Goal: Task Accomplishment & Management: Use online tool/utility

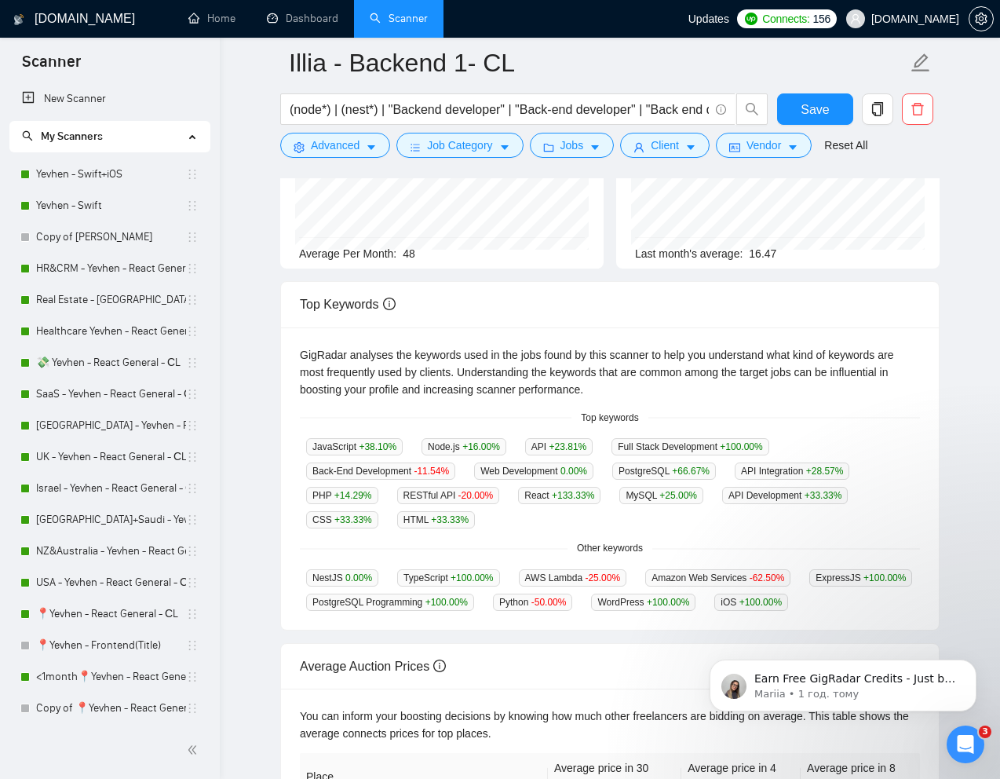
scroll to position [269, 0]
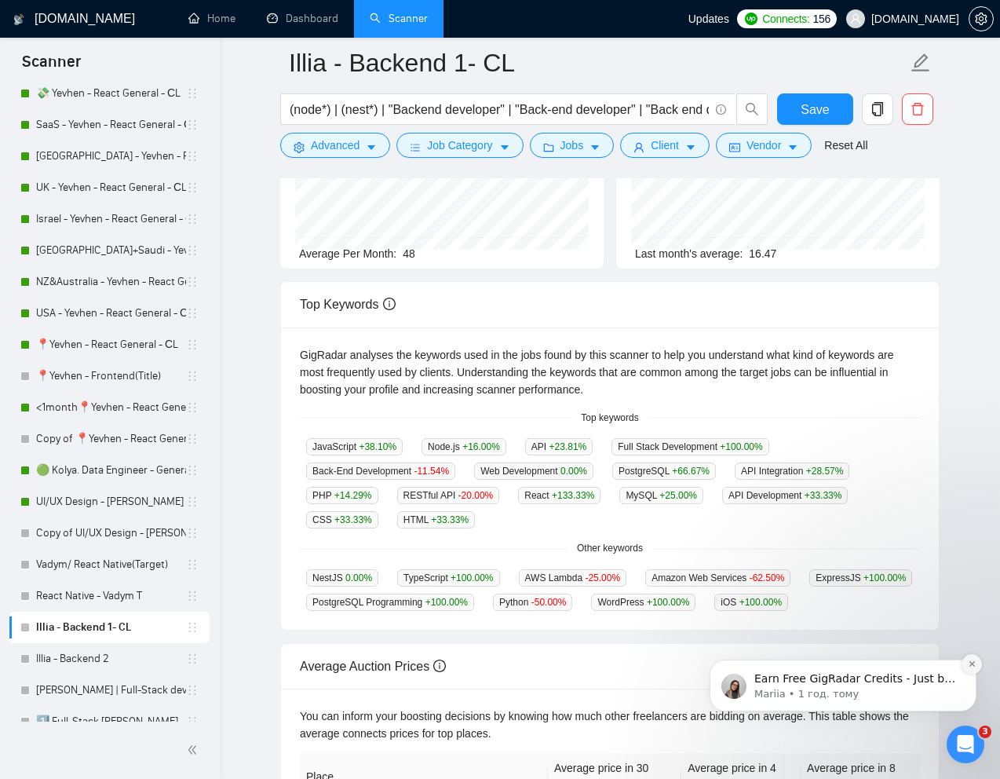
click at [971, 667] on icon "Dismiss notification" at bounding box center [972, 664] width 9 height 9
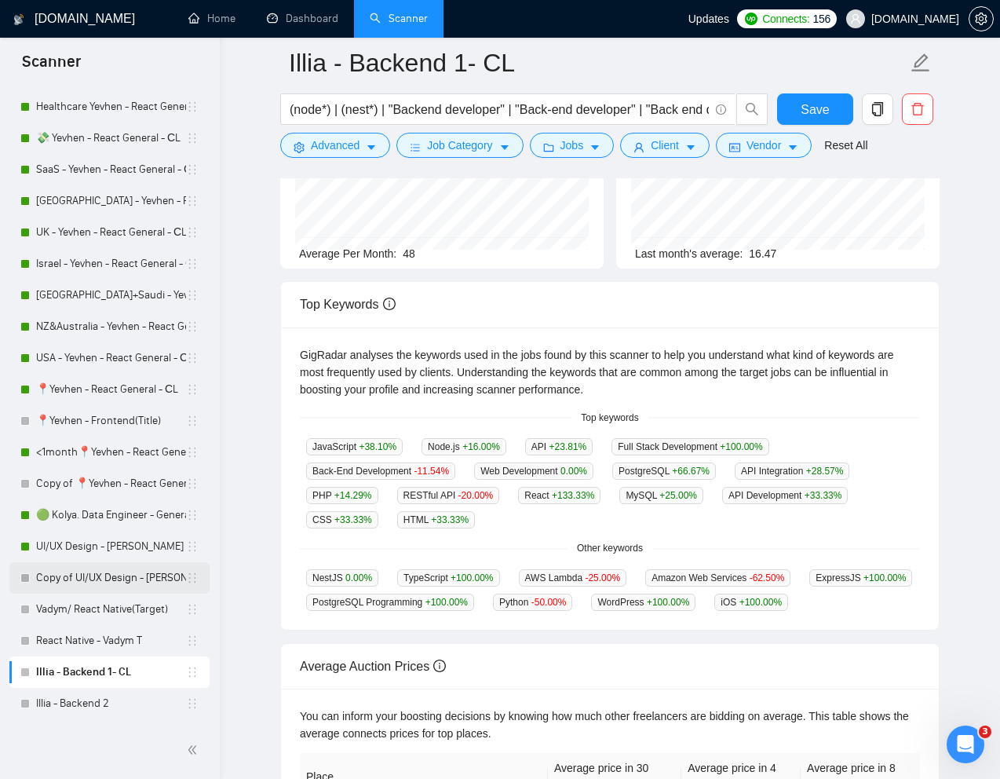
scroll to position [212, 0]
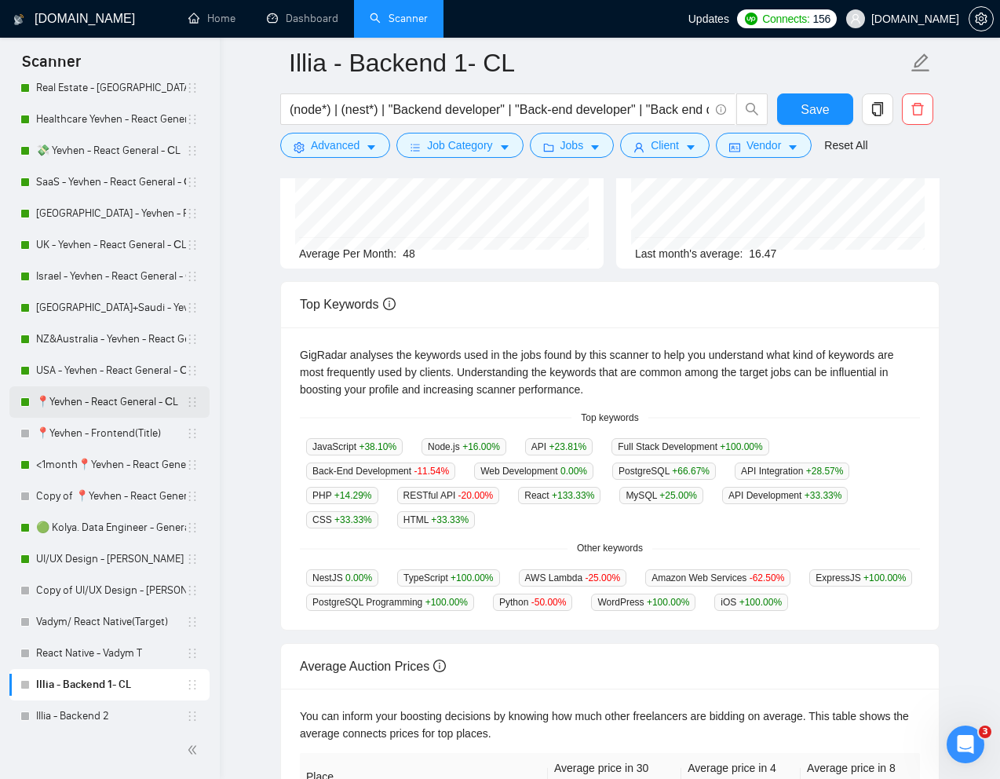
click at [93, 400] on link "📍Yevhen - React General - СL" at bounding box center [111, 401] width 150 height 31
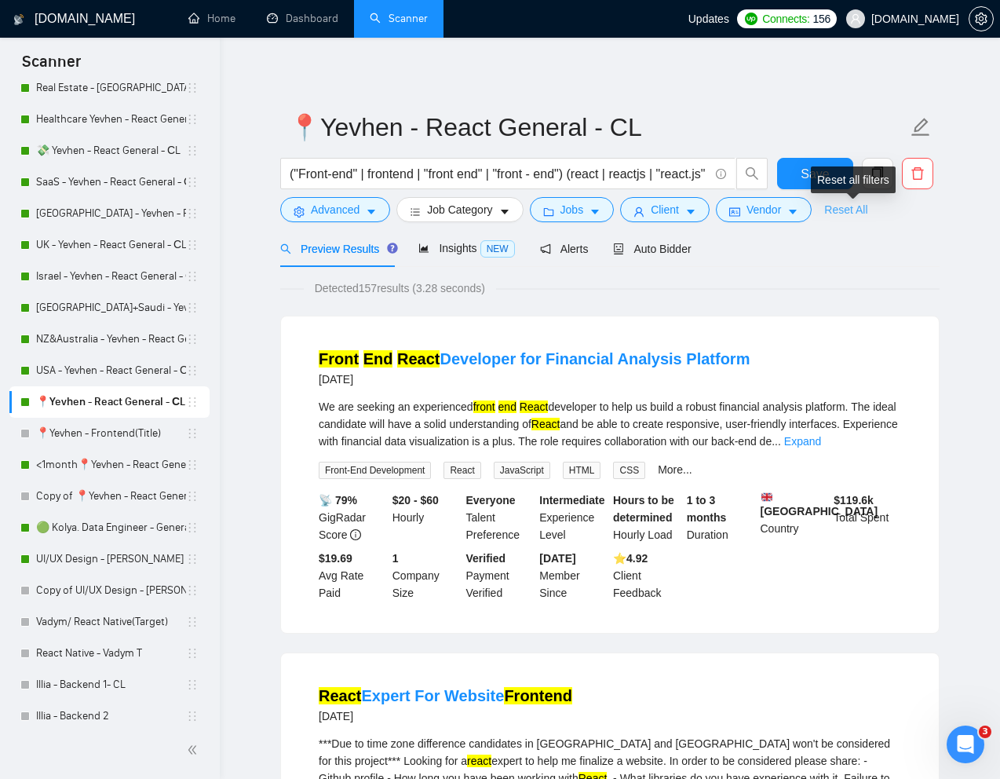
click at [852, 213] on link "Reset All" at bounding box center [846, 209] width 43 height 17
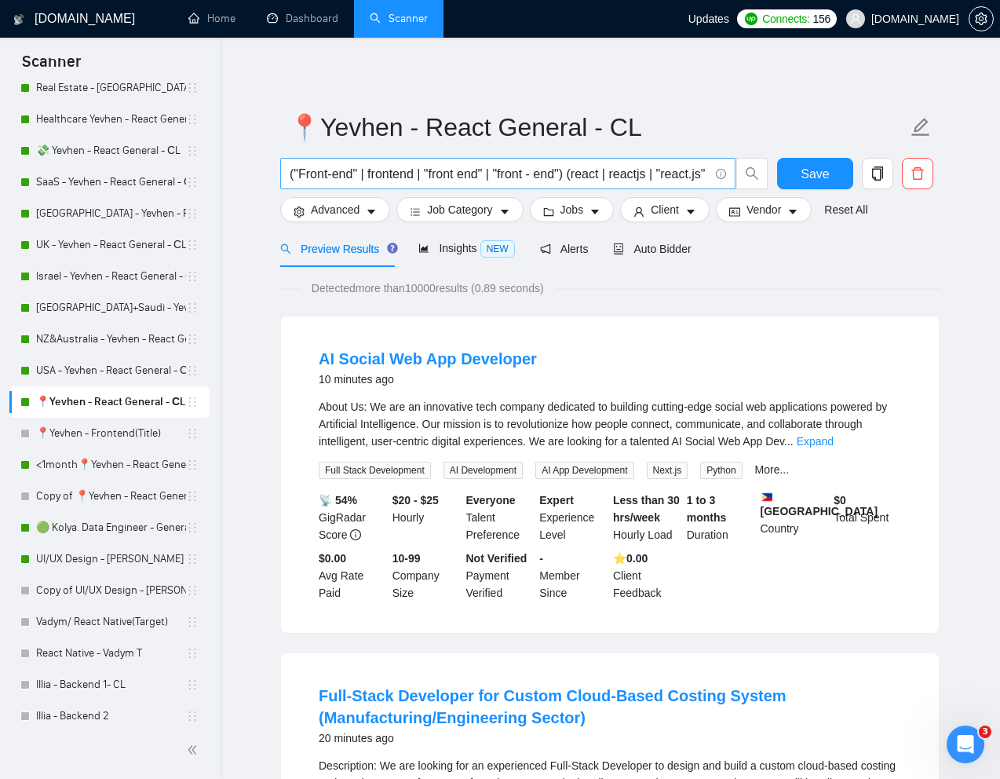
click at [564, 174] on input "("Front-end" | frontend | "front end" | "front - end") (react | reactjs | "reac…" at bounding box center [499, 174] width 419 height 20
paste input "Front-End Developer – Next.js + Tailwind + Sanity Integration"
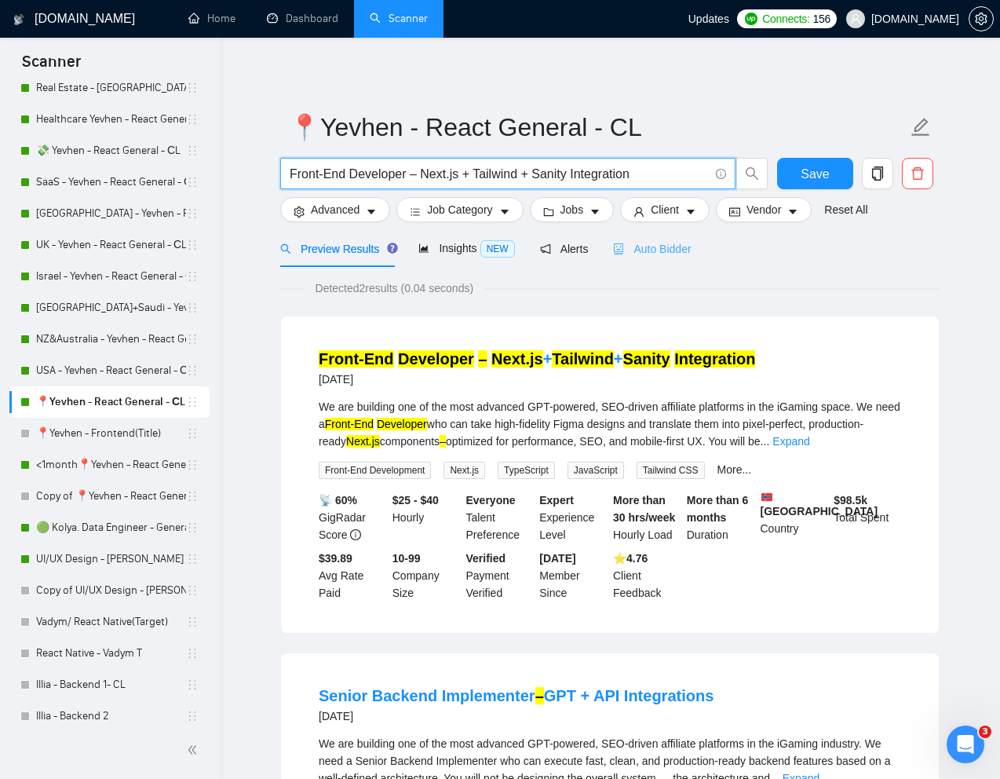
type input "Front-End Developer – Next.js + Tailwind + Sanity Integration"
click at [670, 254] on span "Auto Bidder" at bounding box center [652, 249] width 78 height 13
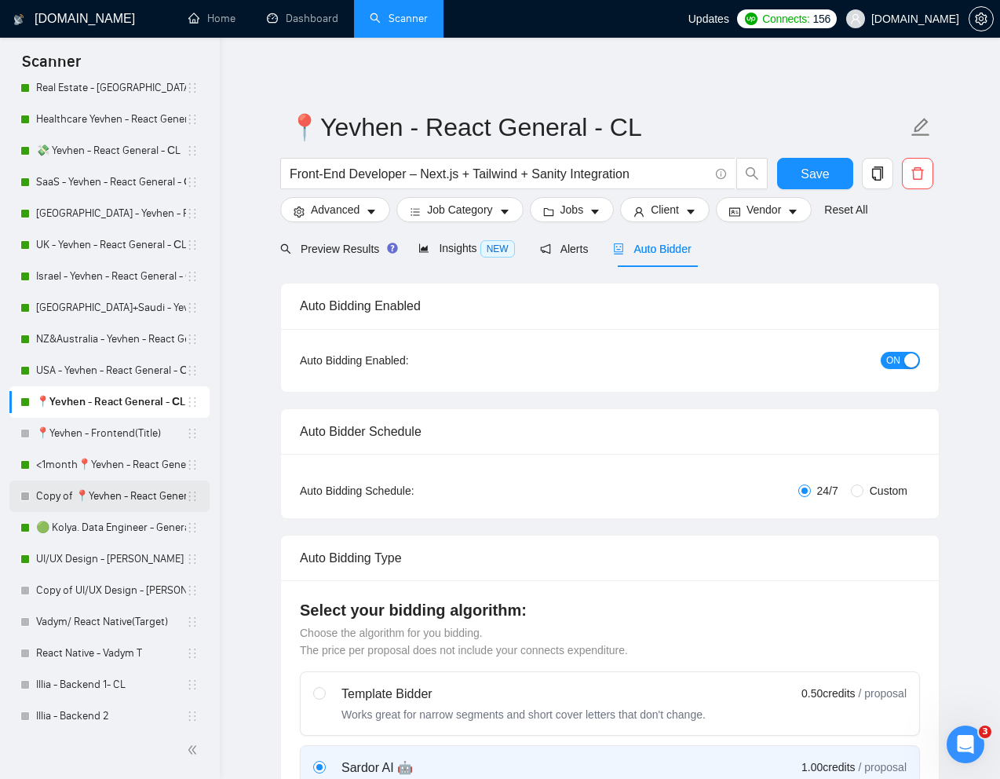
click at [88, 494] on link "Copy of 📍Yevhen - React General - СL" at bounding box center [111, 496] width 150 height 31
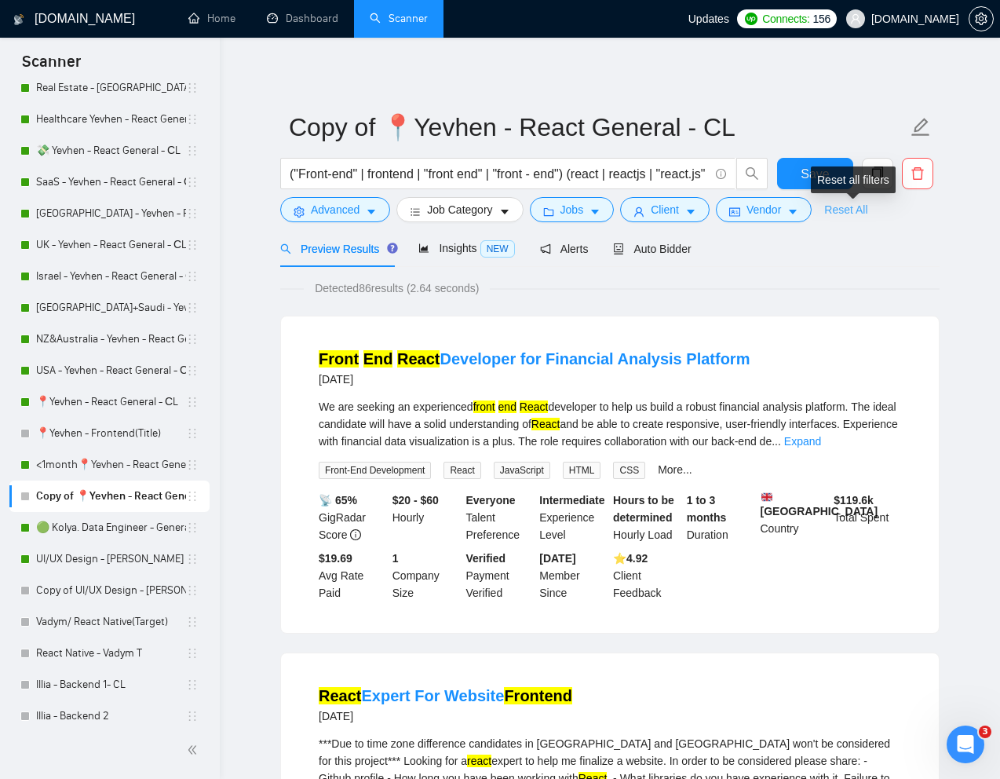
click at [847, 215] on link "Reset All" at bounding box center [846, 209] width 43 height 17
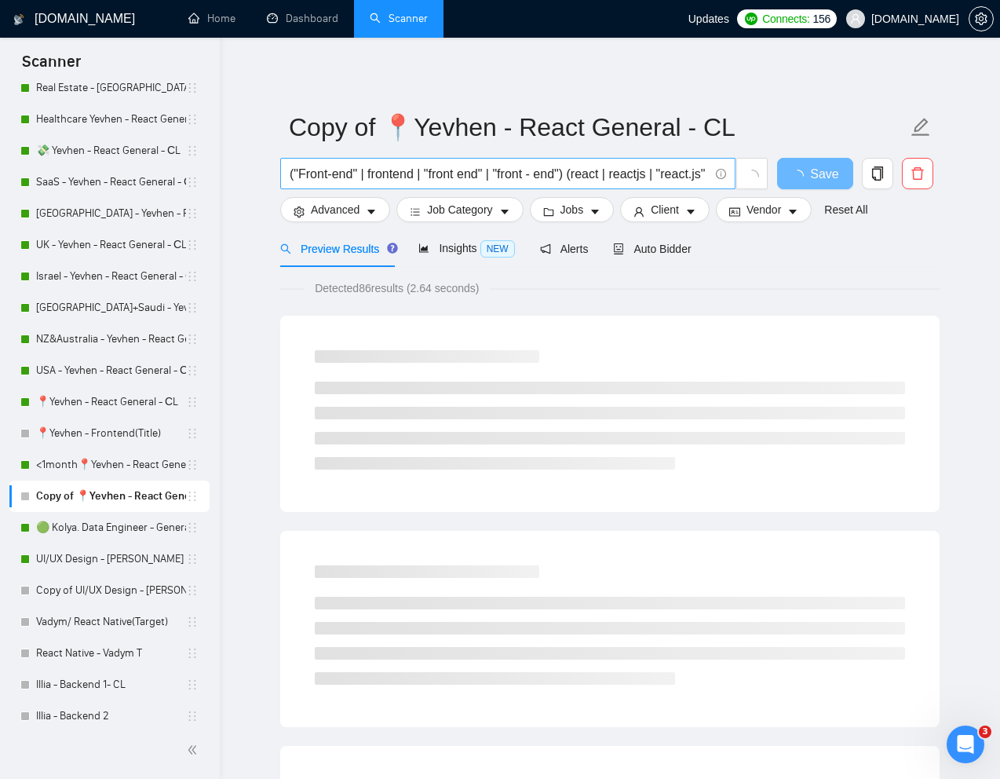
click at [620, 177] on input "("Front-end" | frontend | "front end" | "front - end") (react | reactjs | "reac…" at bounding box center [499, 174] width 419 height 20
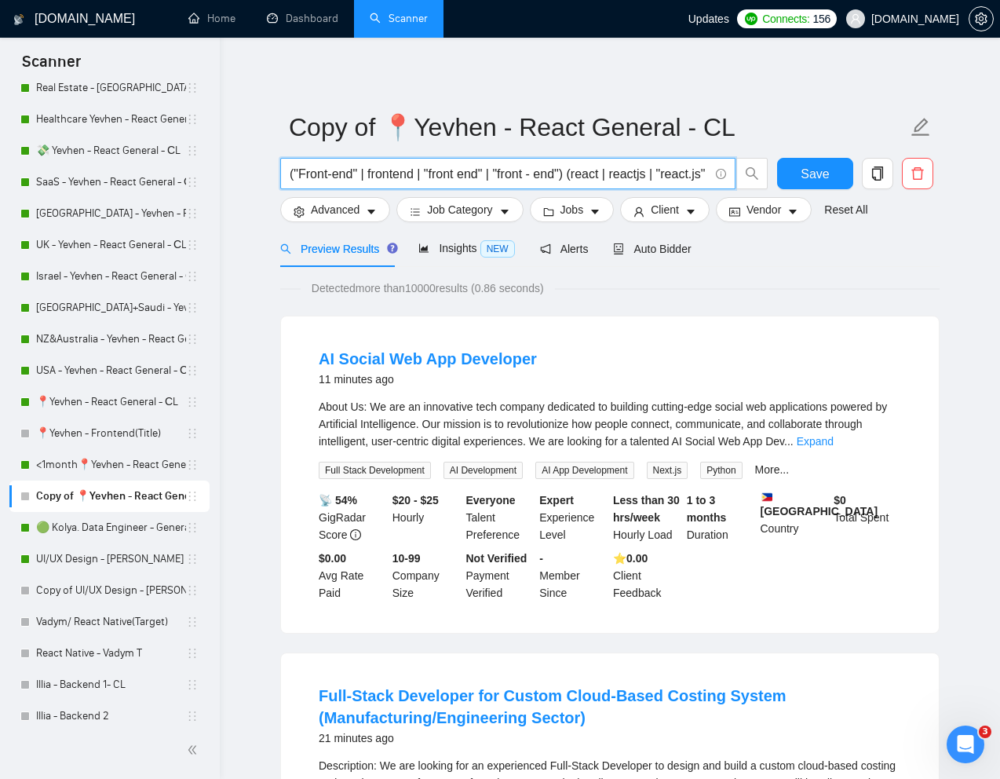
paste input "Front-End Developer – Next.js + Tailwind + Sanity Integration"
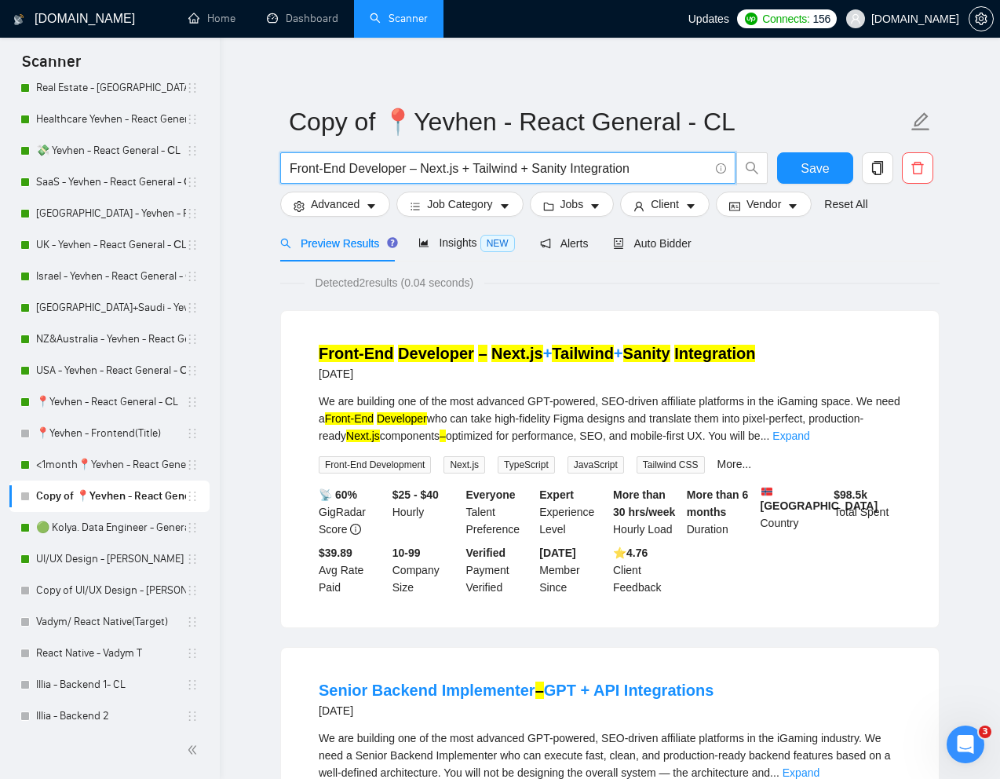
scroll to position [12, 0]
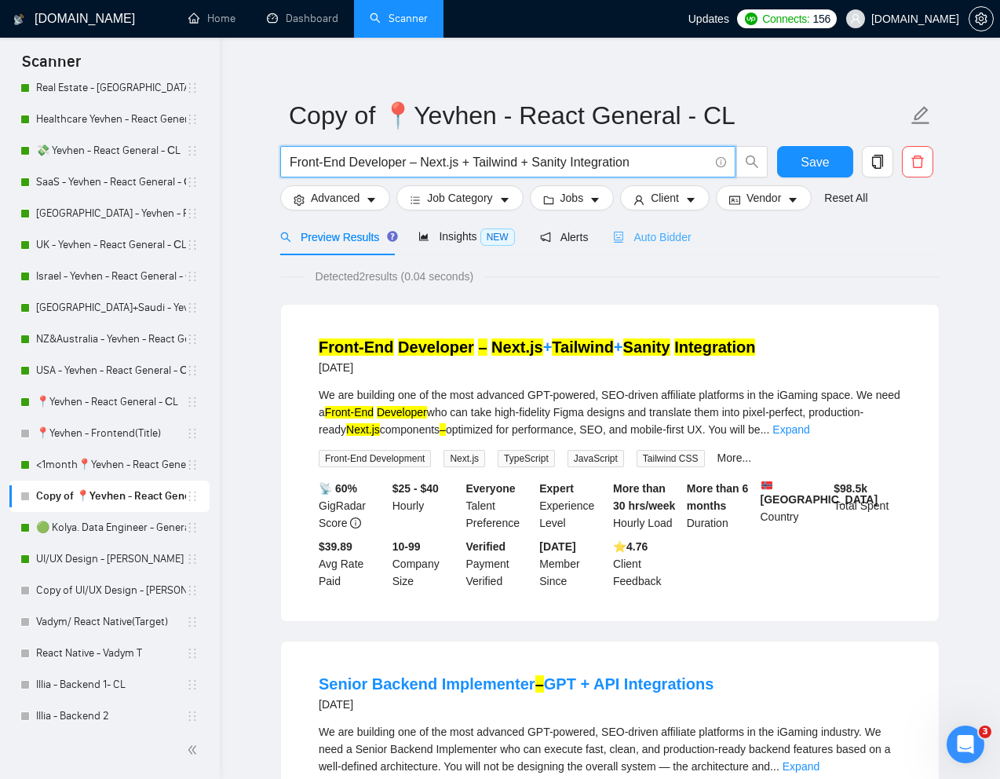
type input "Front-End Developer – Next.js + Tailwind + Sanity Integration"
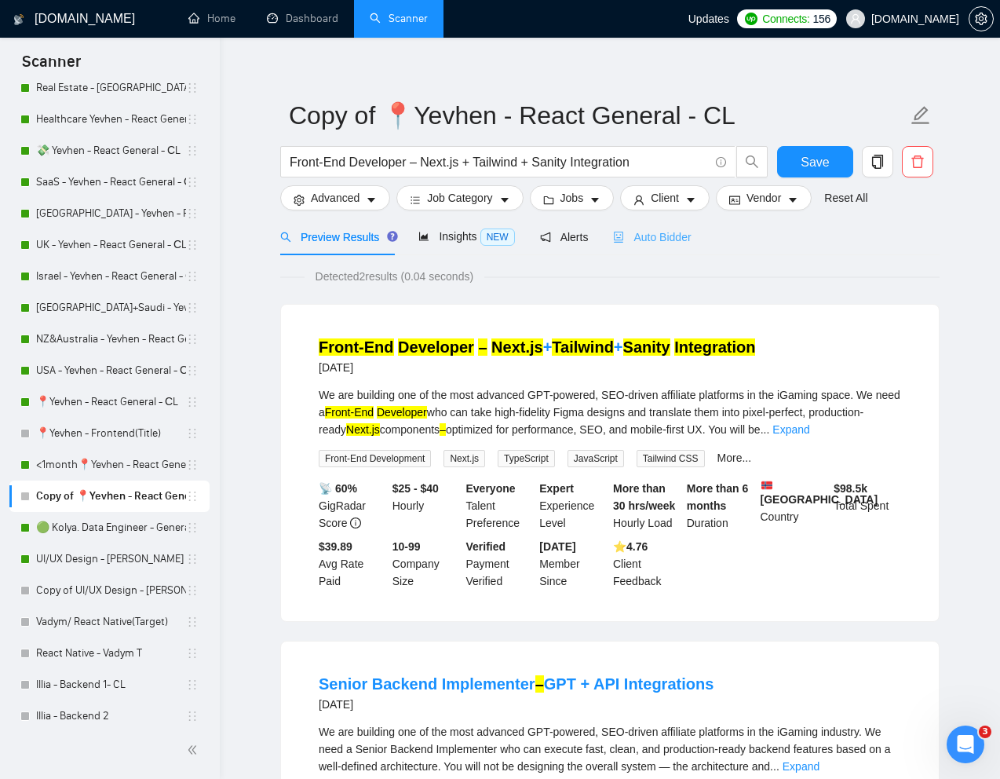
click at [670, 247] on div "Auto Bidder" at bounding box center [652, 236] width 78 height 37
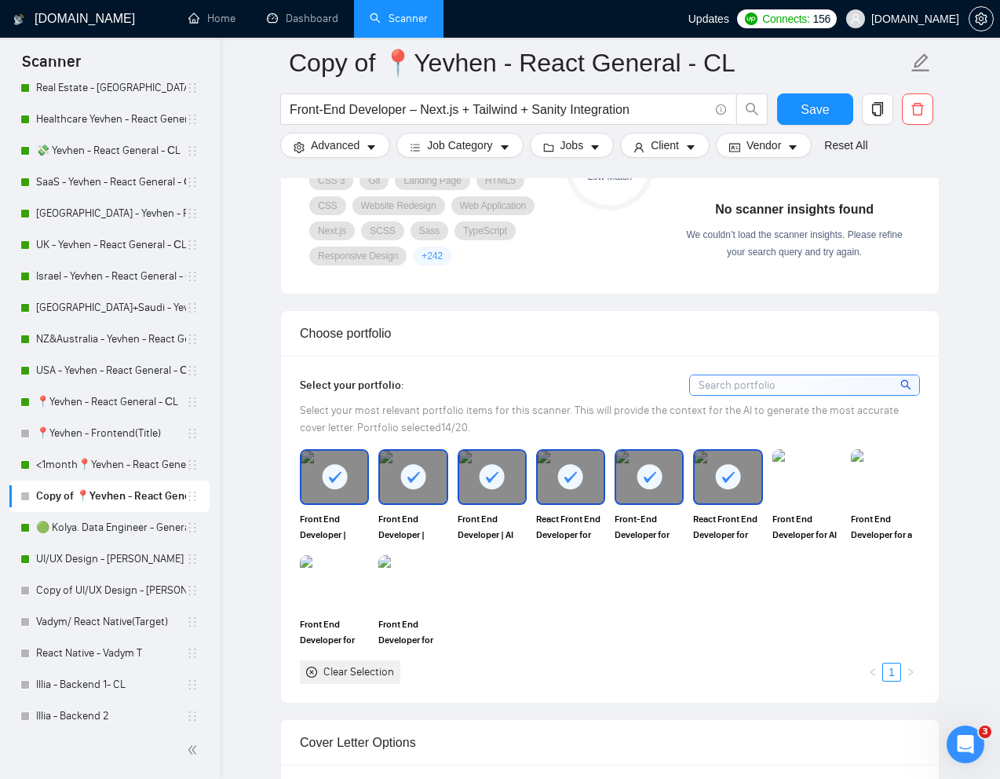
scroll to position [1211, 0]
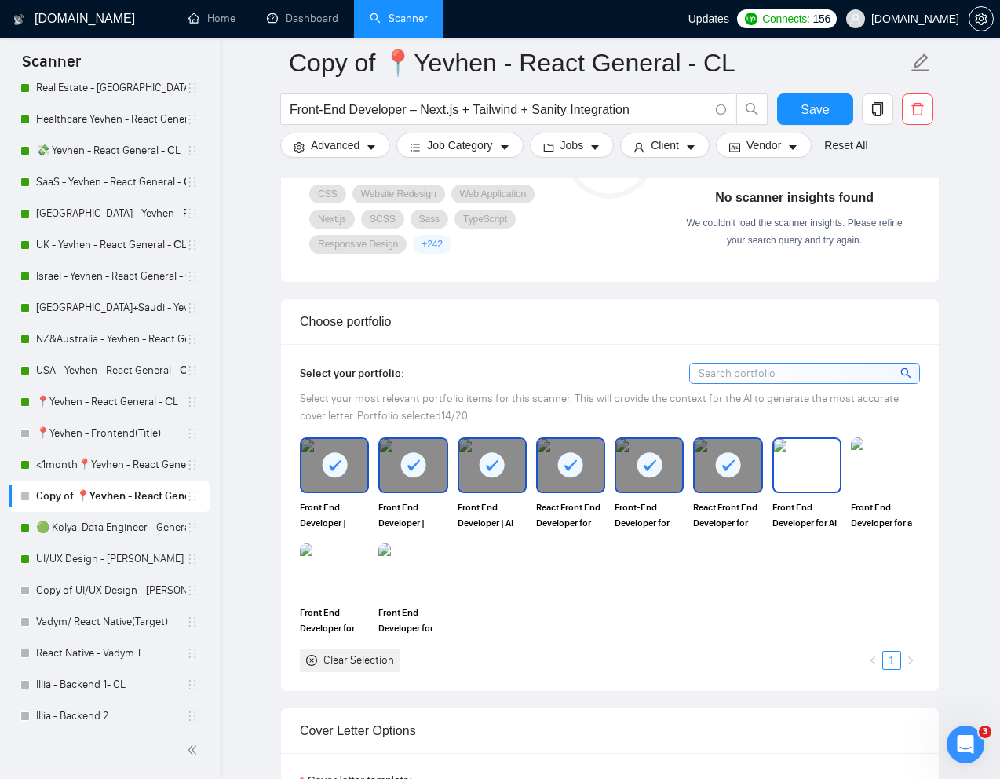
click at [798, 491] on img at bounding box center [807, 465] width 66 height 52
click at [873, 491] on img at bounding box center [886, 465] width 66 height 52
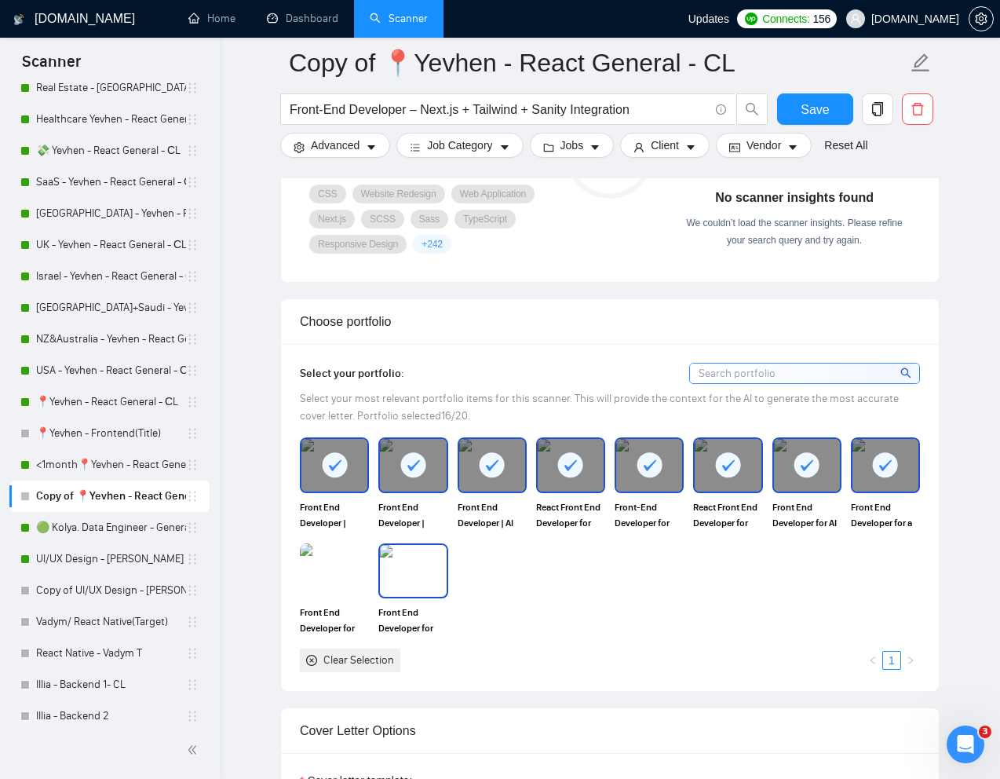
click at [415, 587] on img at bounding box center [413, 571] width 66 height 52
click at [318, 587] on img at bounding box center [335, 571] width 66 height 52
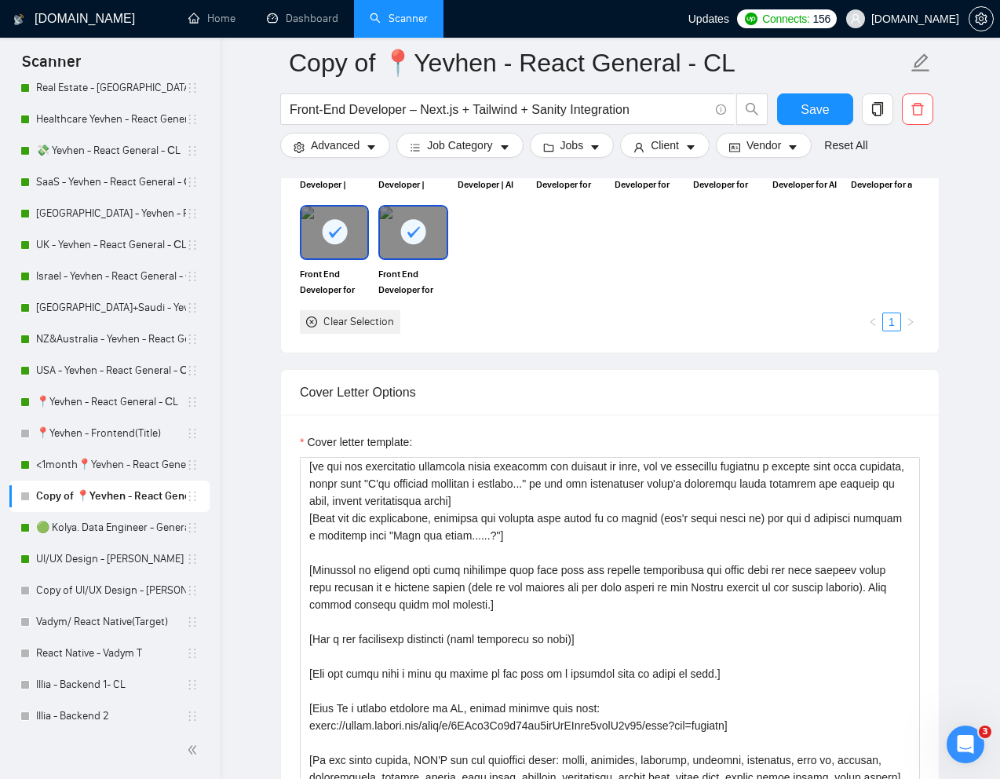
scroll to position [0, 0]
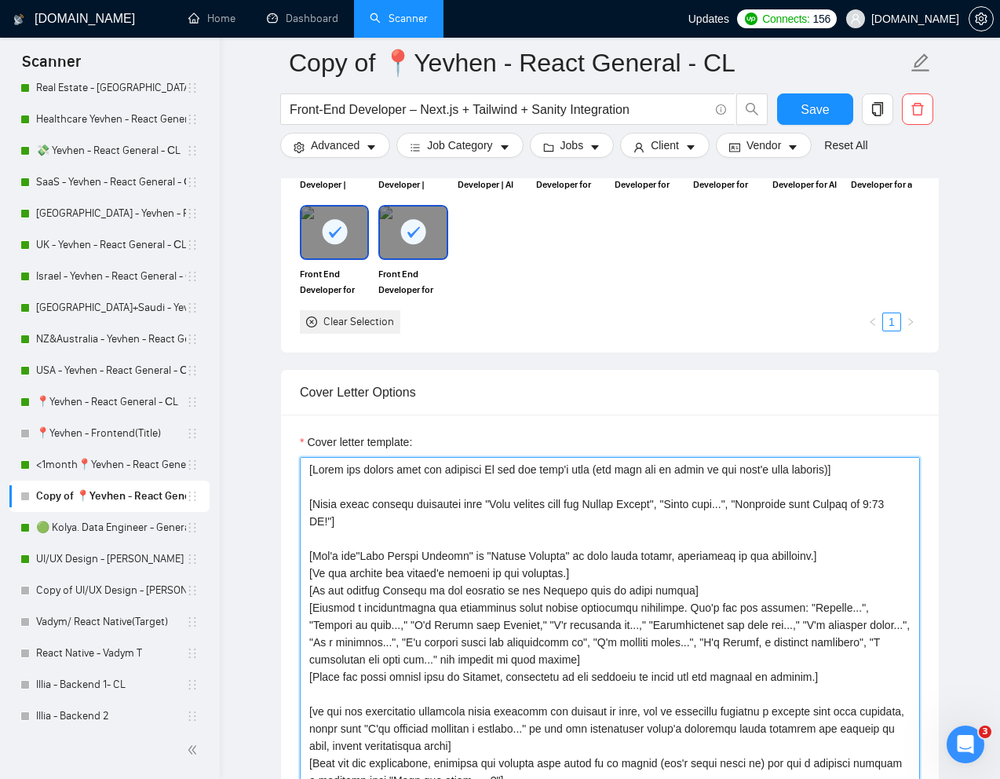
click at [477, 575] on textarea "Cover letter template:" at bounding box center [610, 633] width 620 height 353
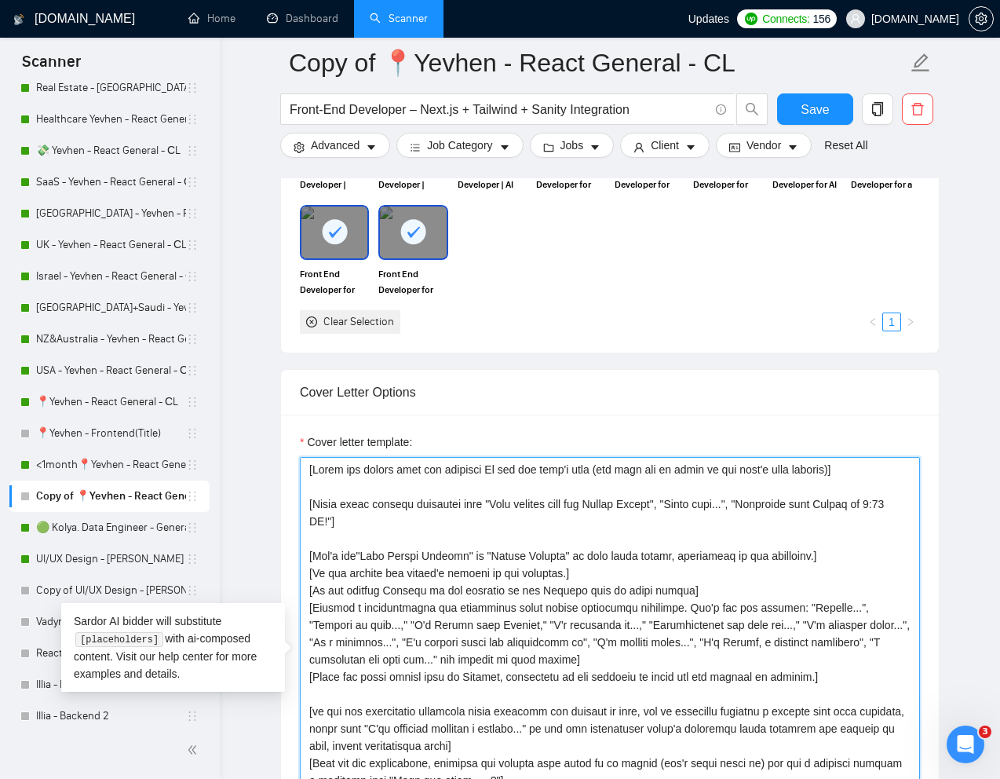
paste textarea "Write the following cover letter in a style that mimics the language used by pr…"
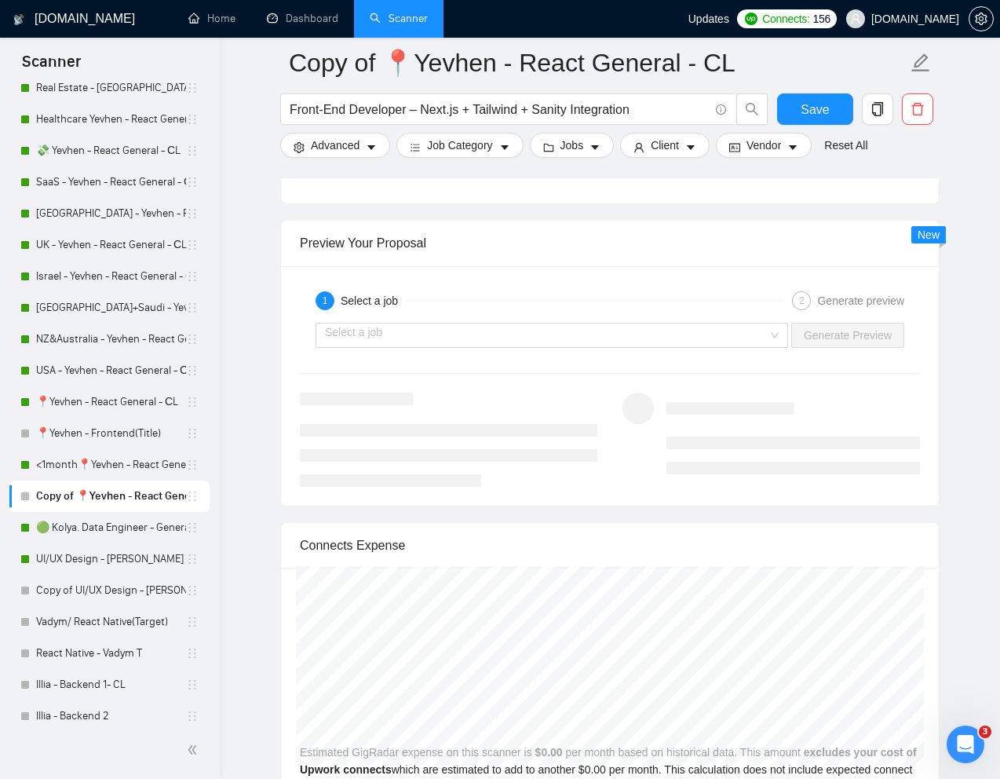
scroll to position [3109, 0]
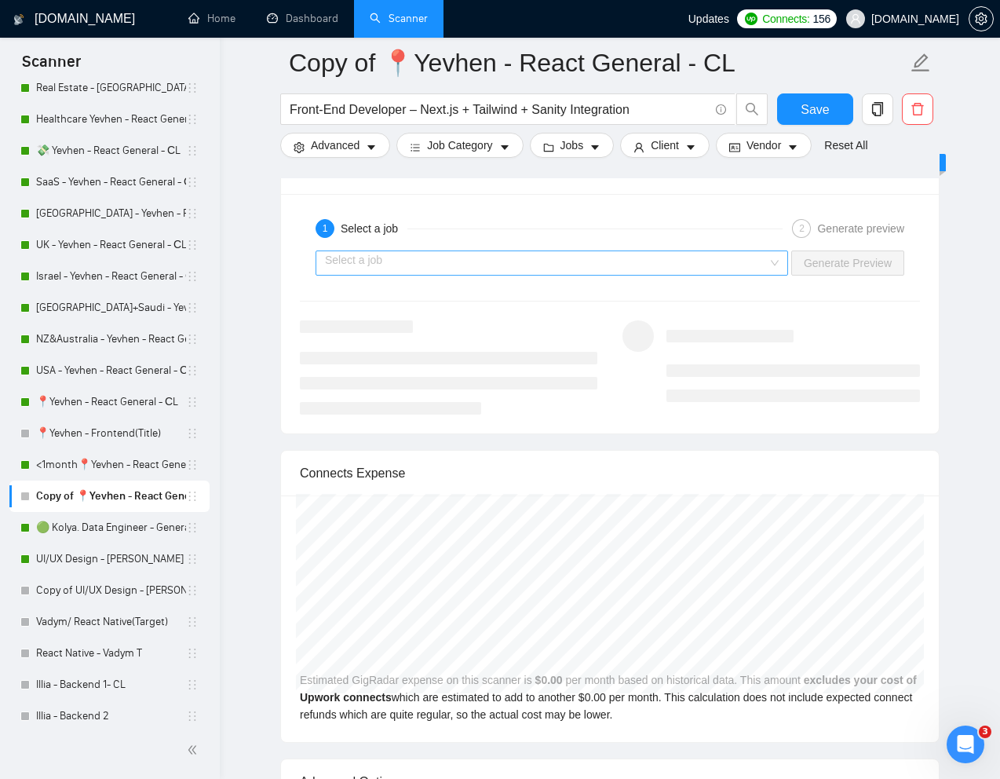
type textarea "[Write the following cover letter in a style that mimics the language used by p…"
click at [628, 275] on input "search" at bounding box center [546, 263] width 443 height 24
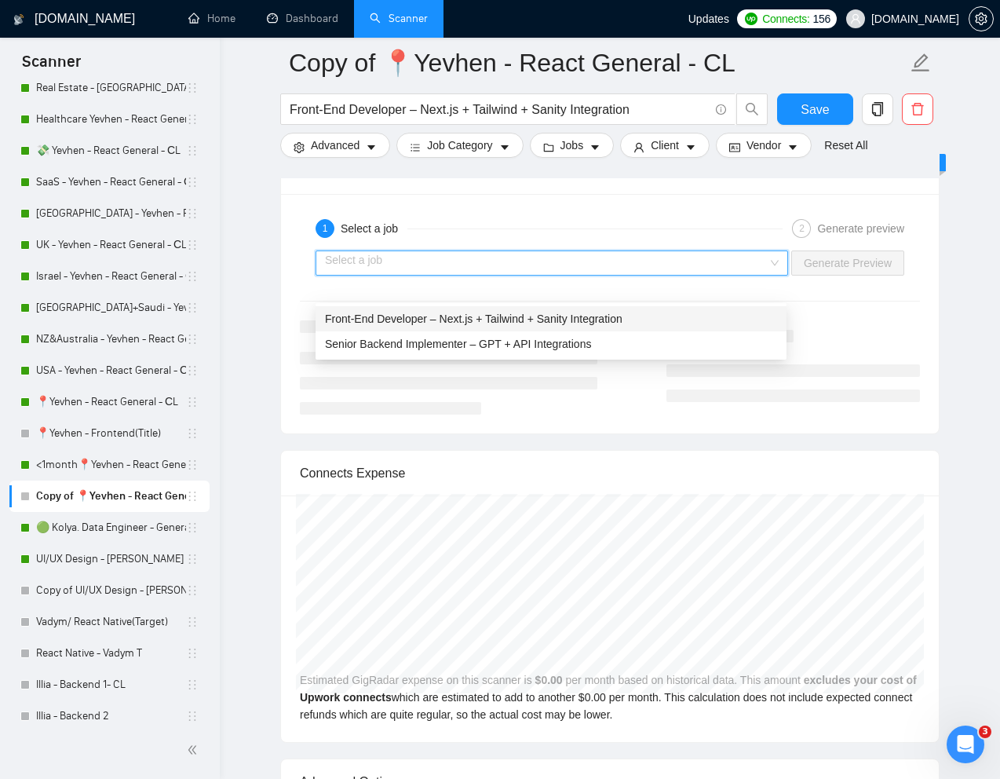
click at [547, 319] on span "Front-End Developer – Next.js + Tailwind + Sanity Integration" at bounding box center [474, 319] width 298 height 13
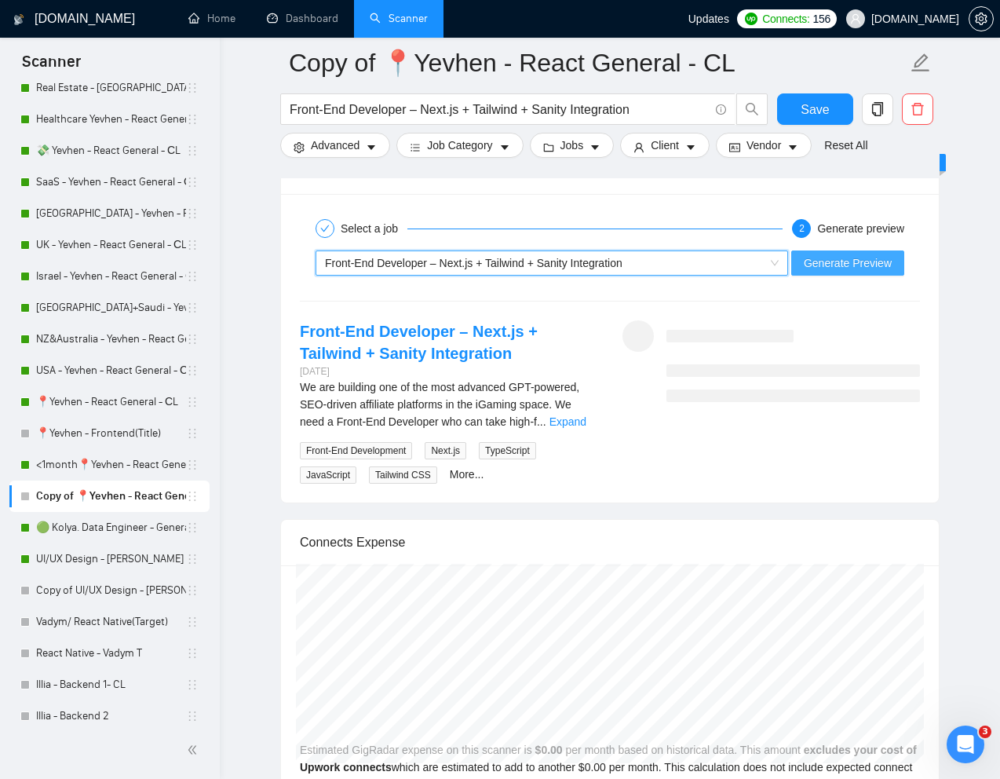
click at [814, 272] on span "Generate Preview" at bounding box center [848, 262] width 88 height 17
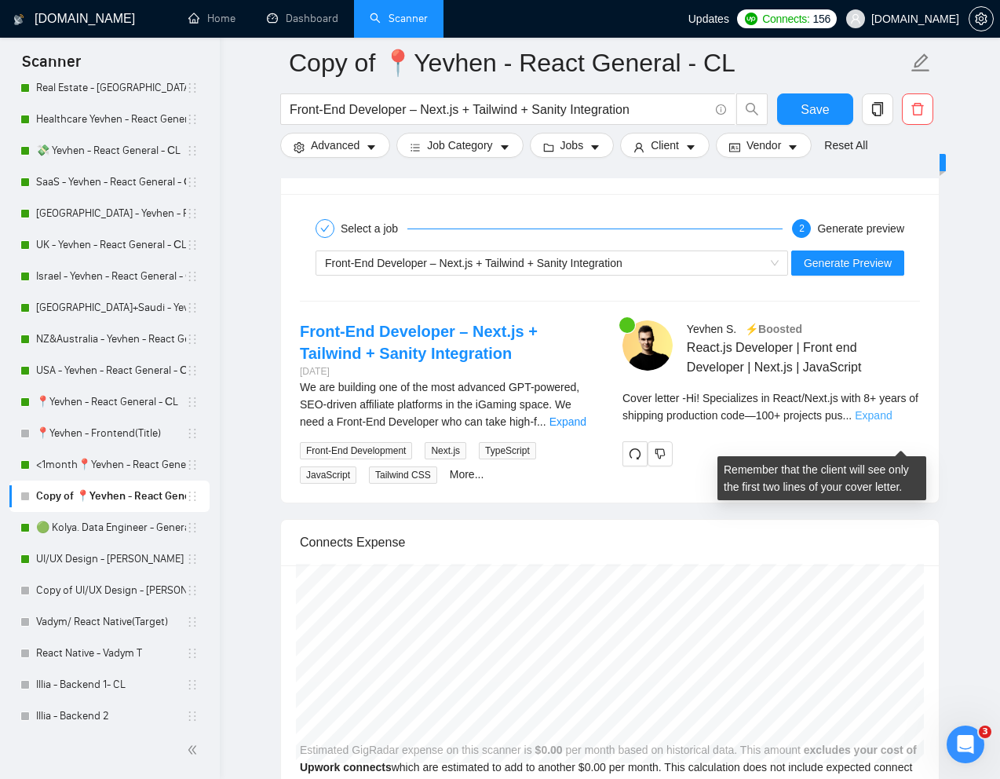
click at [892, 422] on link "Expand" at bounding box center [873, 415] width 37 height 13
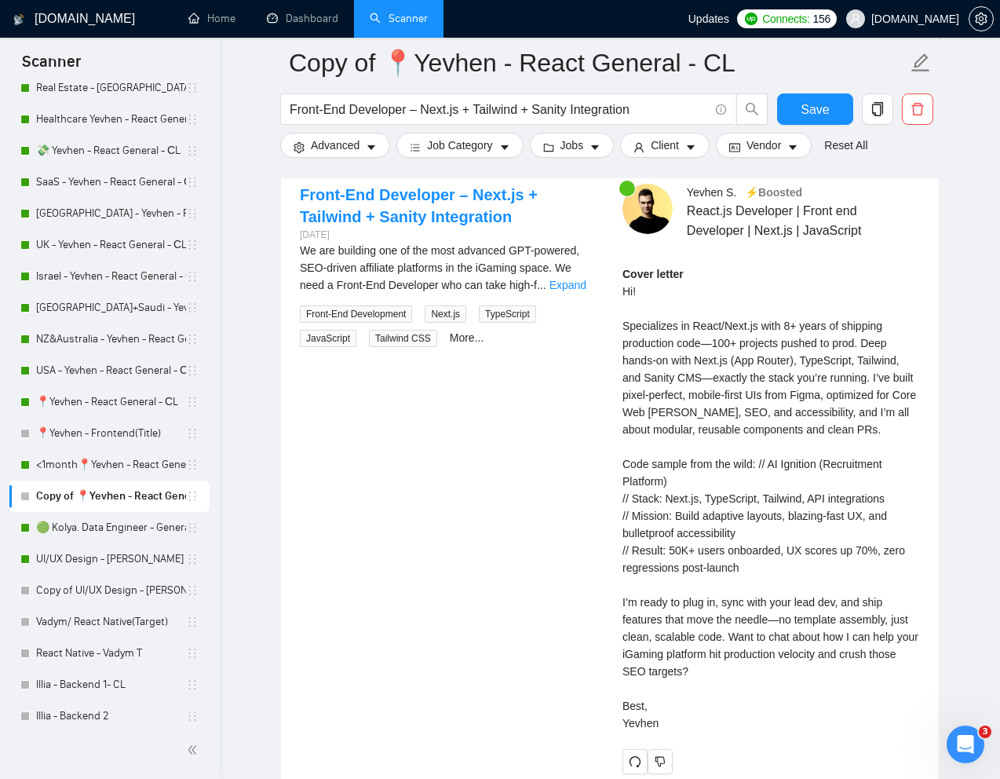
scroll to position [3228, 0]
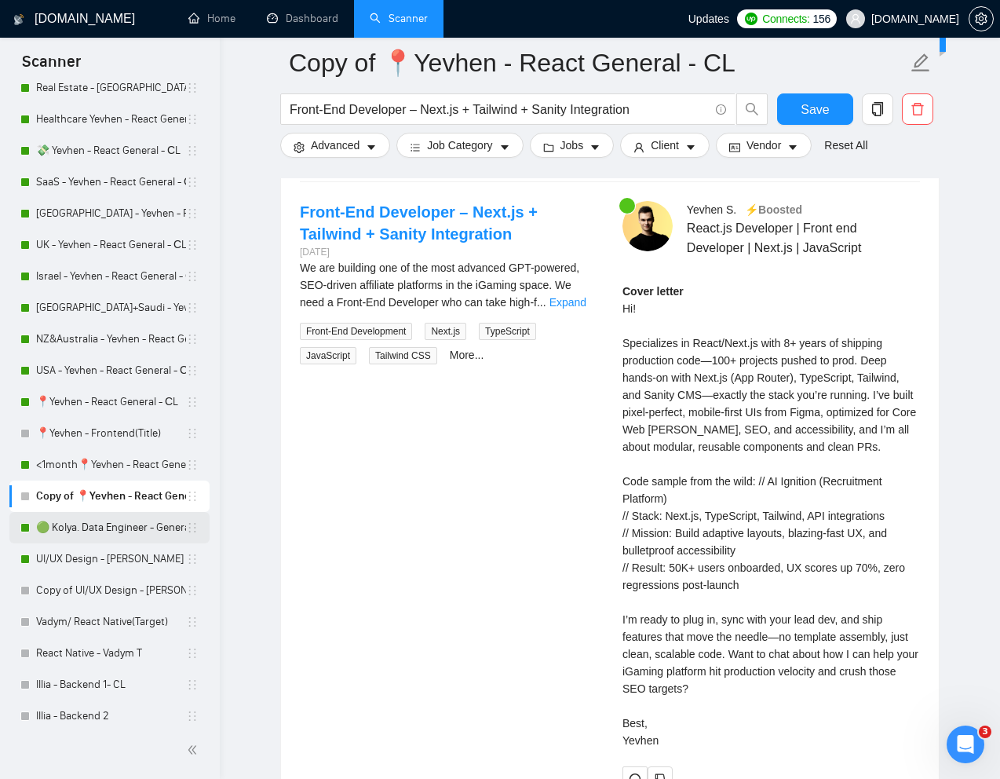
click at [119, 526] on link "🟢 Kolya. Data Engineer - General" at bounding box center [111, 527] width 150 height 31
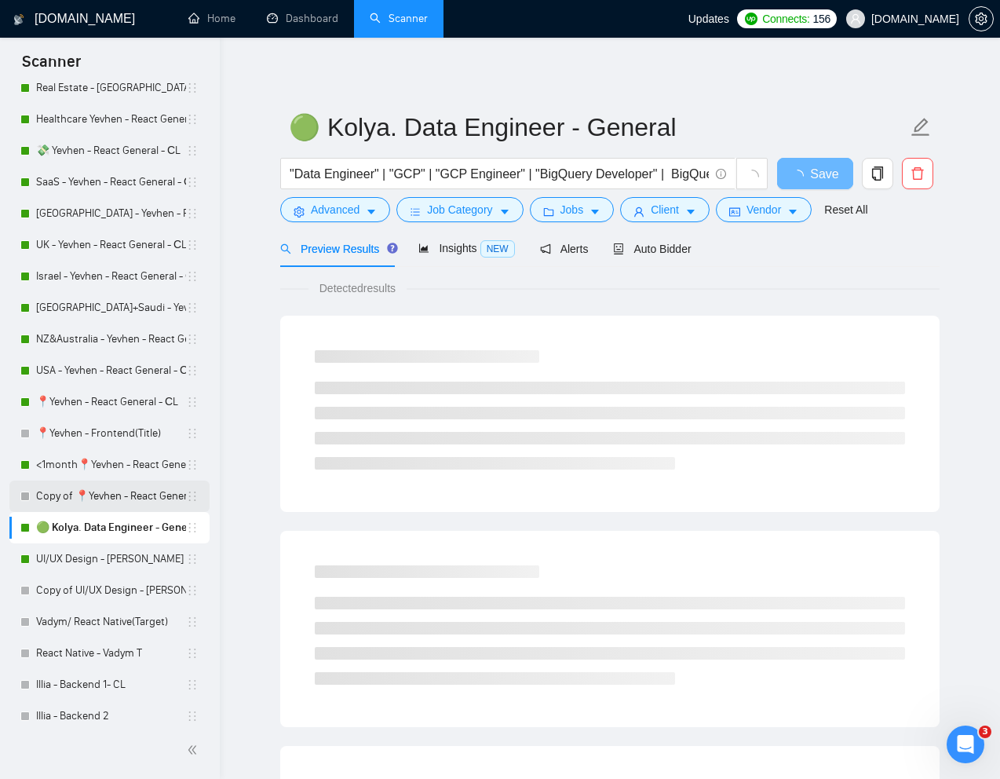
click at [115, 496] on link "Copy of 📍Yevhen - React General - СL" at bounding box center [111, 496] width 150 height 31
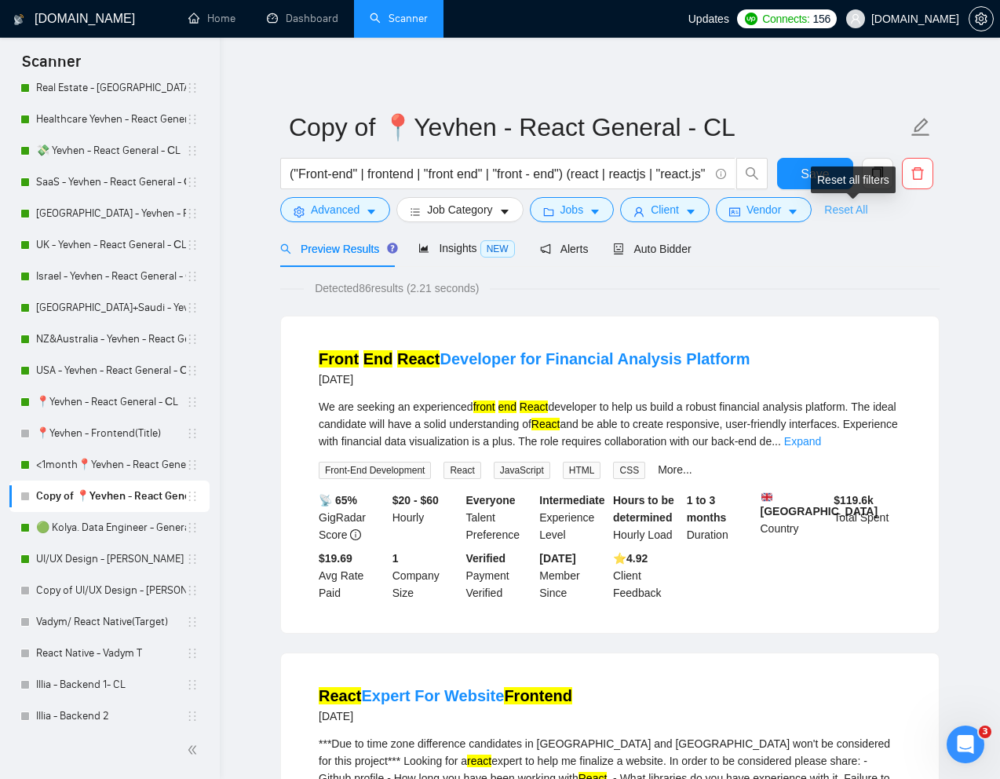
click at [850, 207] on link "Reset All" at bounding box center [846, 209] width 43 height 17
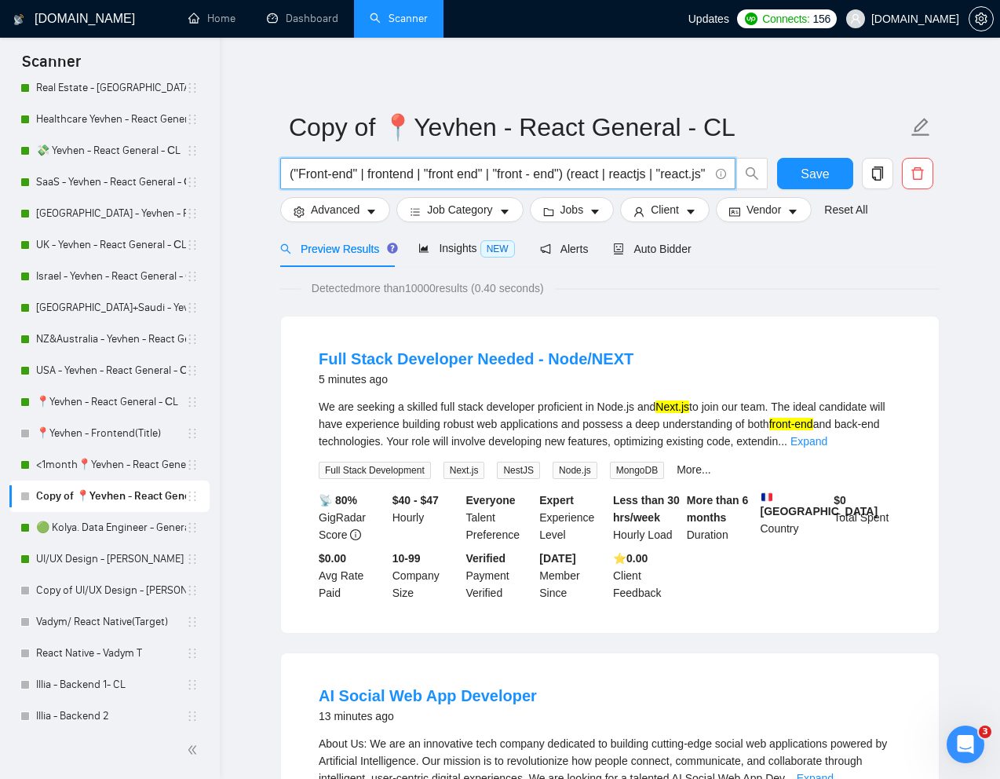
click at [628, 181] on input "("Front-end" | frontend | "front end" | "front - end") (react | reactjs | "reac…" at bounding box center [499, 174] width 419 height 20
paste input "[Write the following cover letter in a style that mimics the language used by p…"
paste input "Front-End Developer – Next.js + Tailwind + Sanity Integration"
type input "Front-End Developer – Next.js + Tailwind + Sanity Integration"
click at [788, 169] on button "Save" at bounding box center [815, 173] width 76 height 31
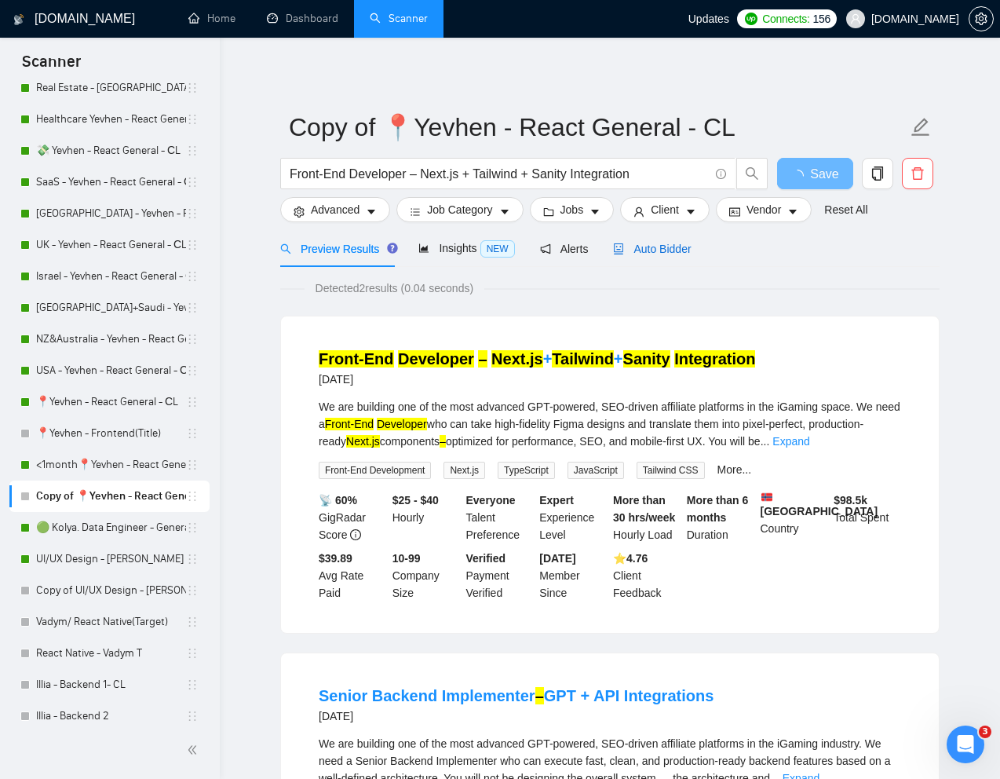
click at [679, 251] on span "Auto Bidder" at bounding box center [652, 249] width 78 height 13
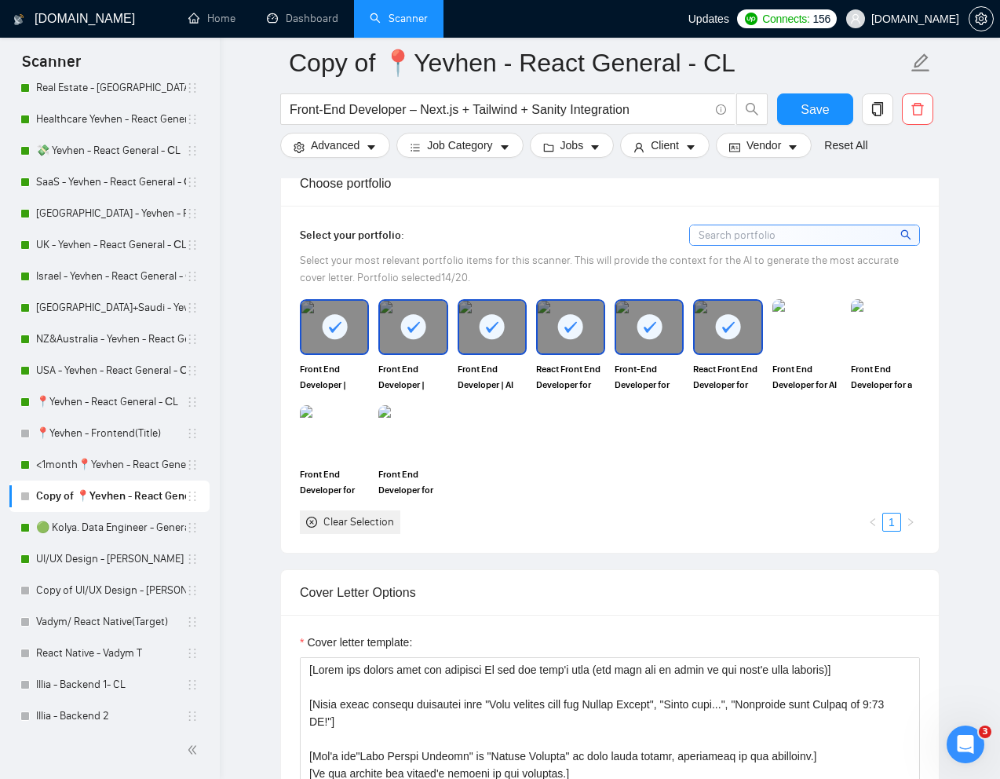
scroll to position [1352, 0]
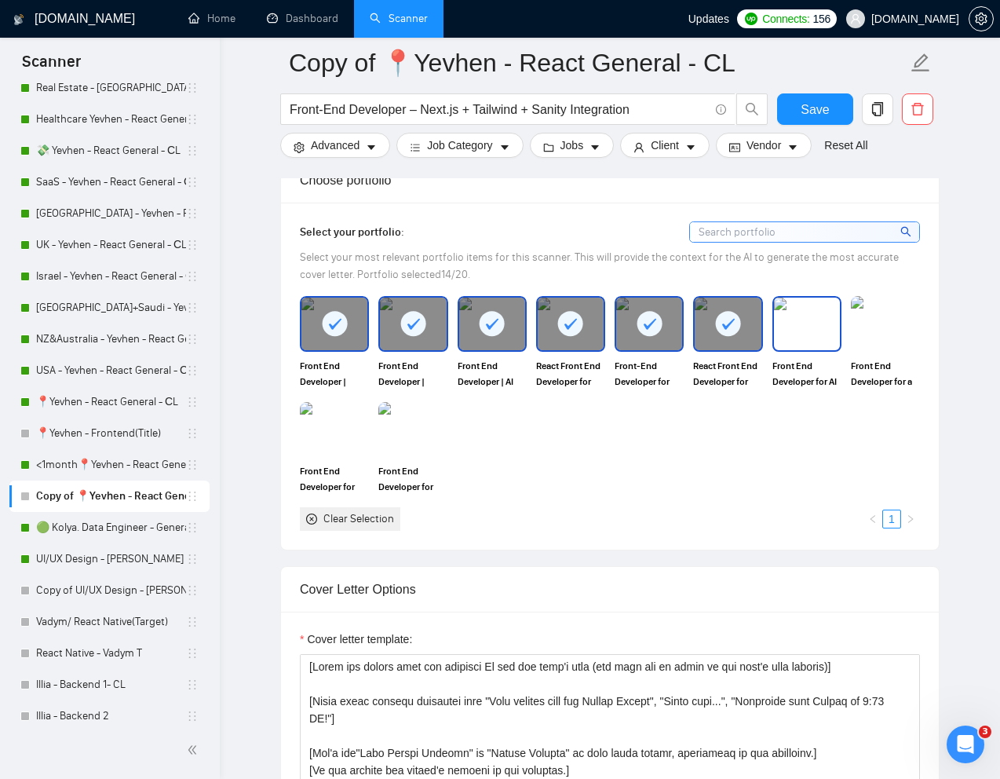
click at [788, 349] on img at bounding box center [807, 324] width 66 height 52
click at [883, 349] on img at bounding box center [886, 324] width 66 height 52
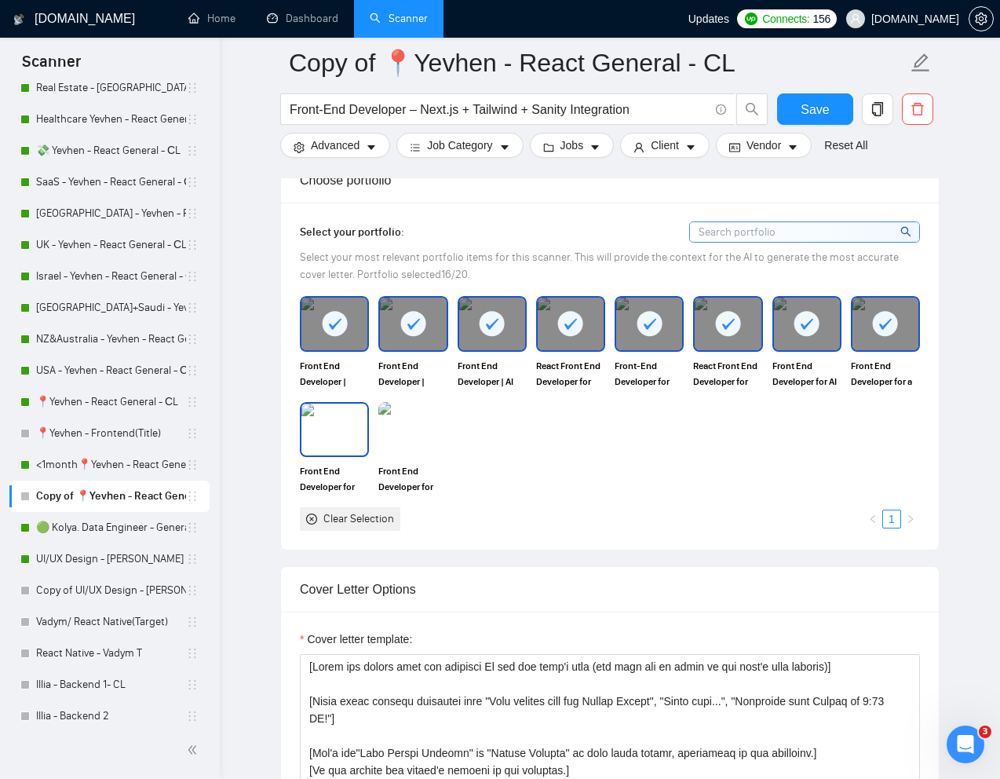
click at [350, 448] on img at bounding box center [335, 430] width 66 height 52
click at [393, 455] on img at bounding box center [413, 430] width 66 height 52
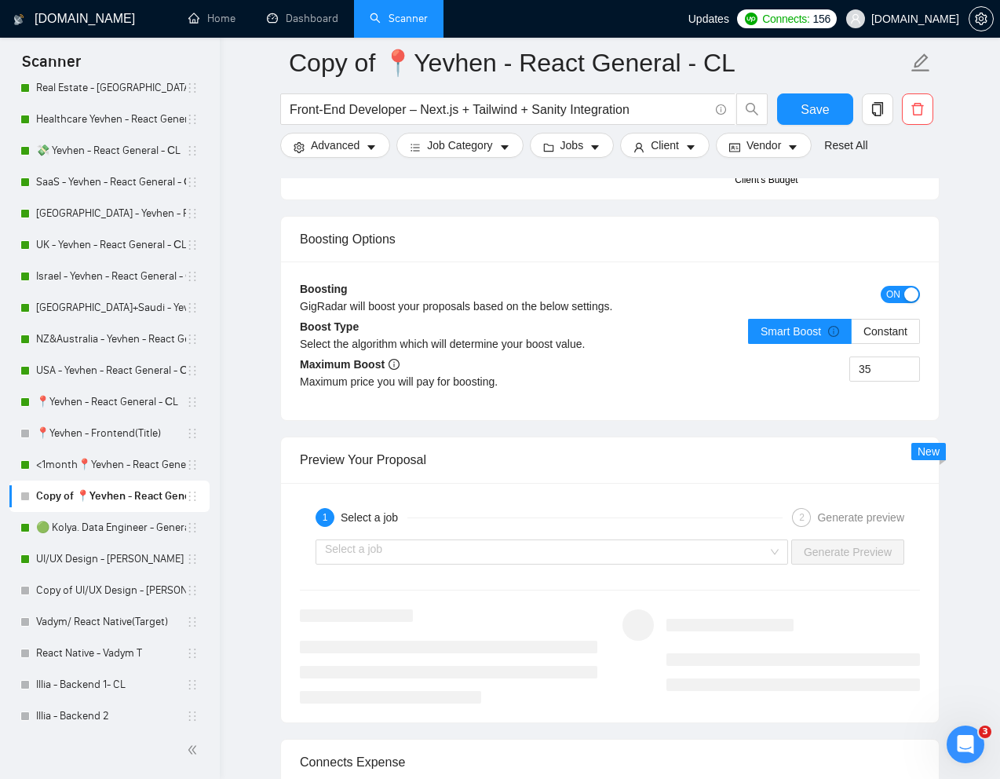
scroll to position [2855, 0]
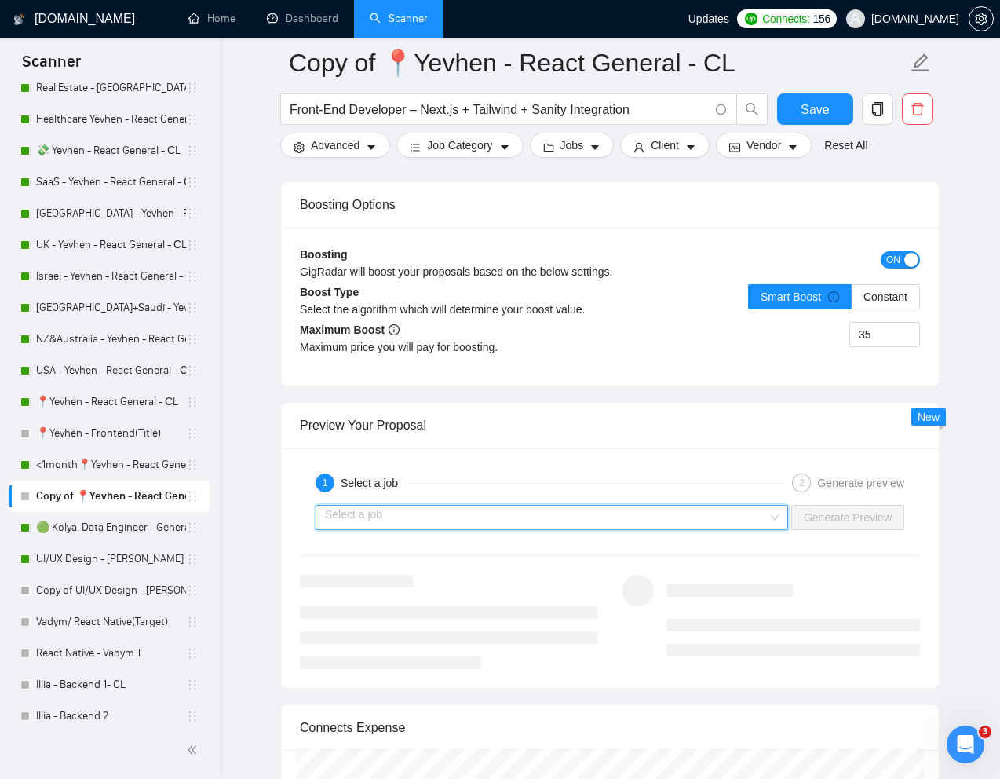
click at [411, 529] on input "search" at bounding box center [546, 518] width 443 height 24
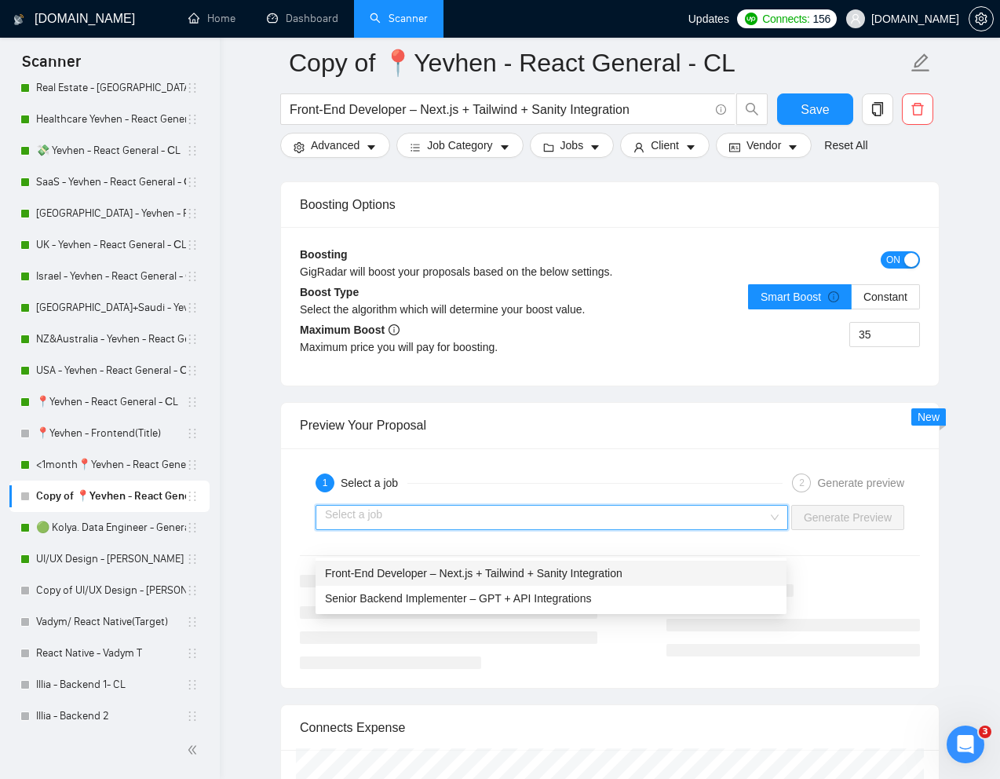
click at [383, 572] on span "Front-End Developer – Next.js + Tailwind + Sanity Integration" at bounding box center [474, 573] width 298 height 13
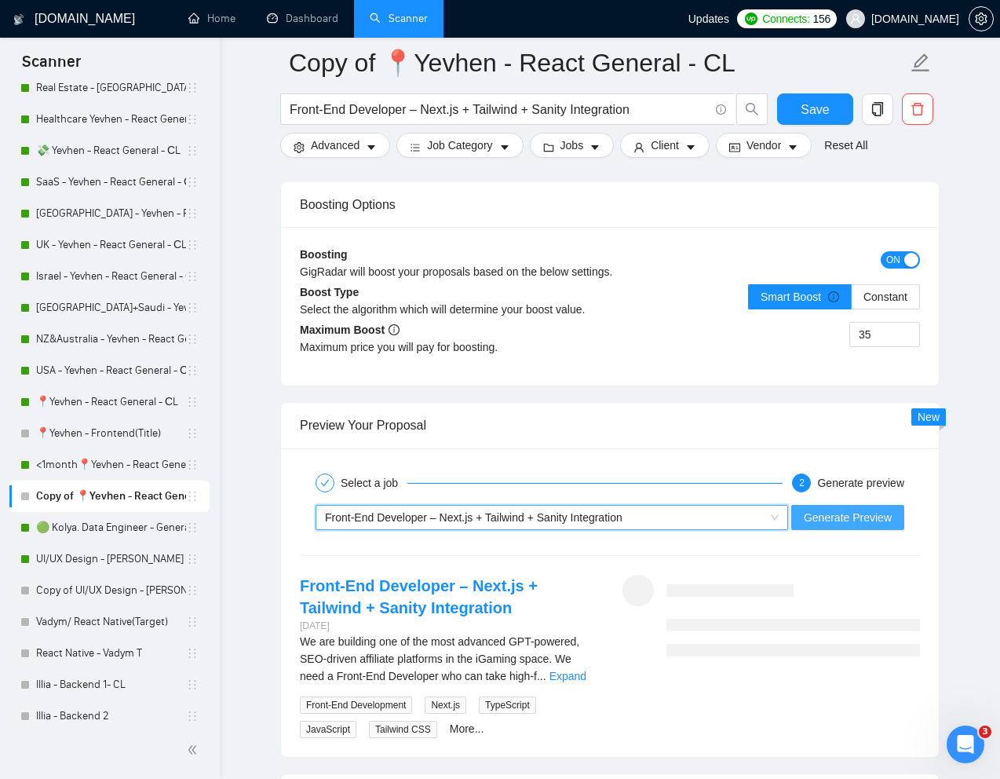
click at [833, 530] on button "Generate Preview" at bounding box center [848, 517] width 113 height 25
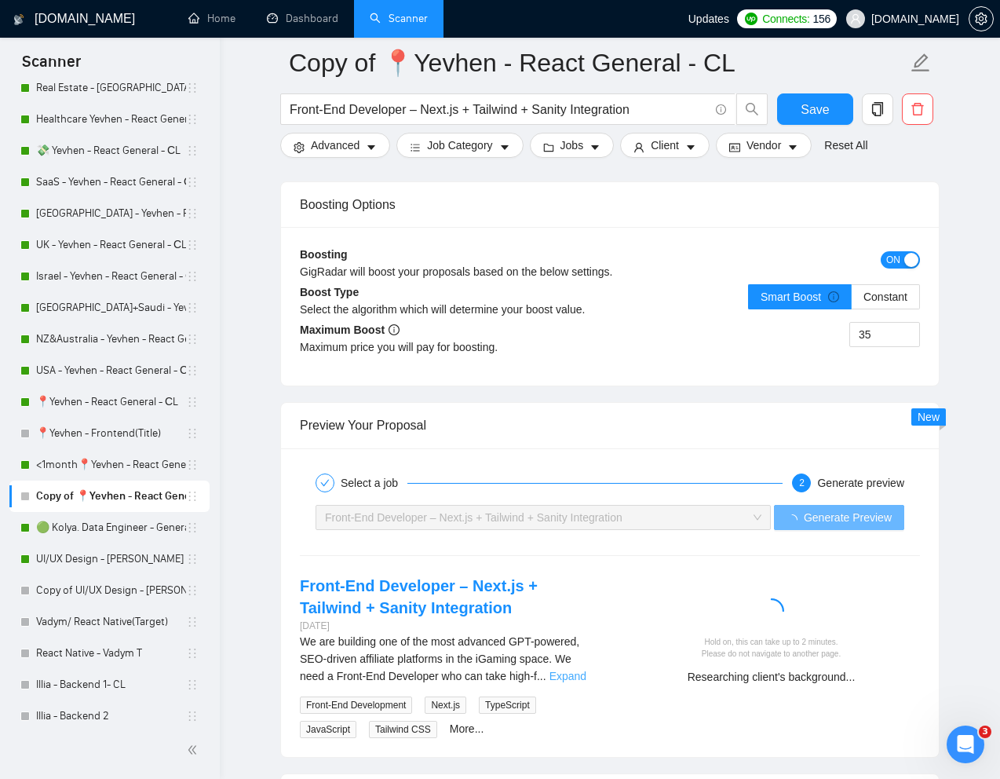
click at [576, 682] on link "Expand" at bounding box center [568, 676] width 37 height 13
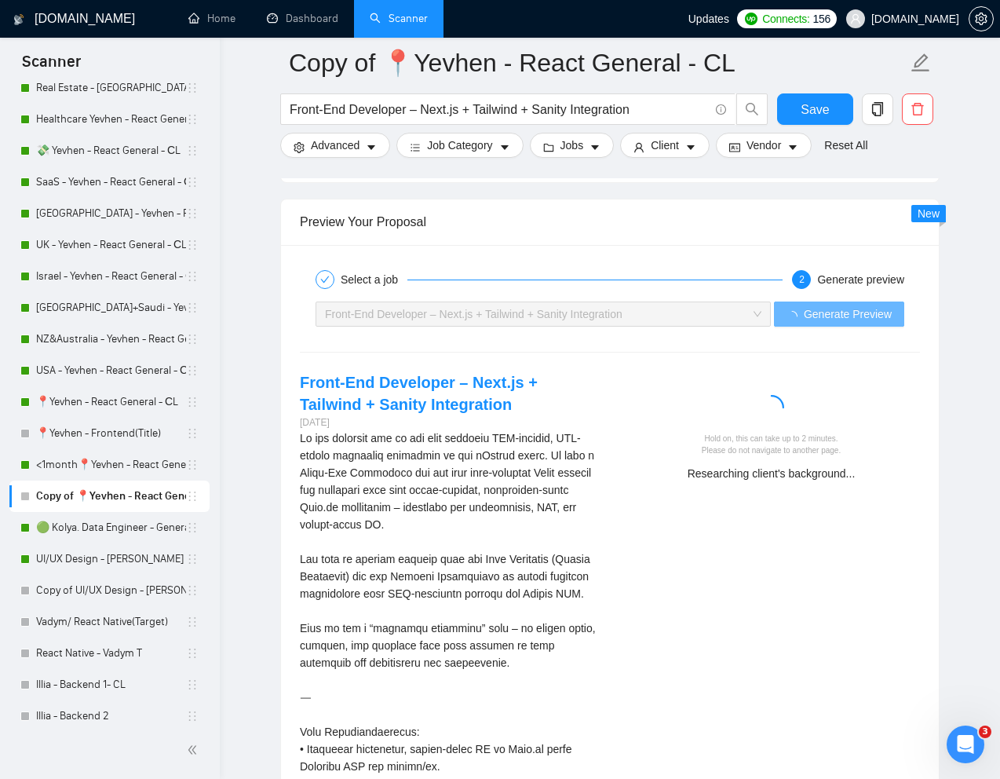
scroll to position [3063, 0]
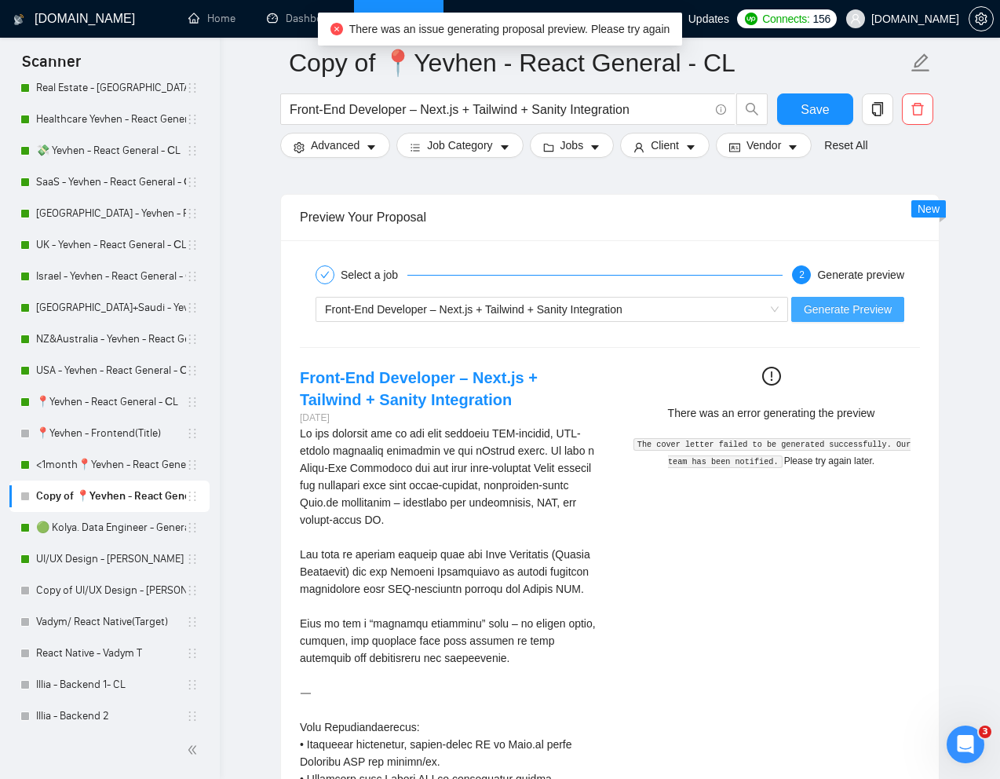
click at [839, 318] on span "Generate Preview" at bounding box center [848, 309] width 88 height 17
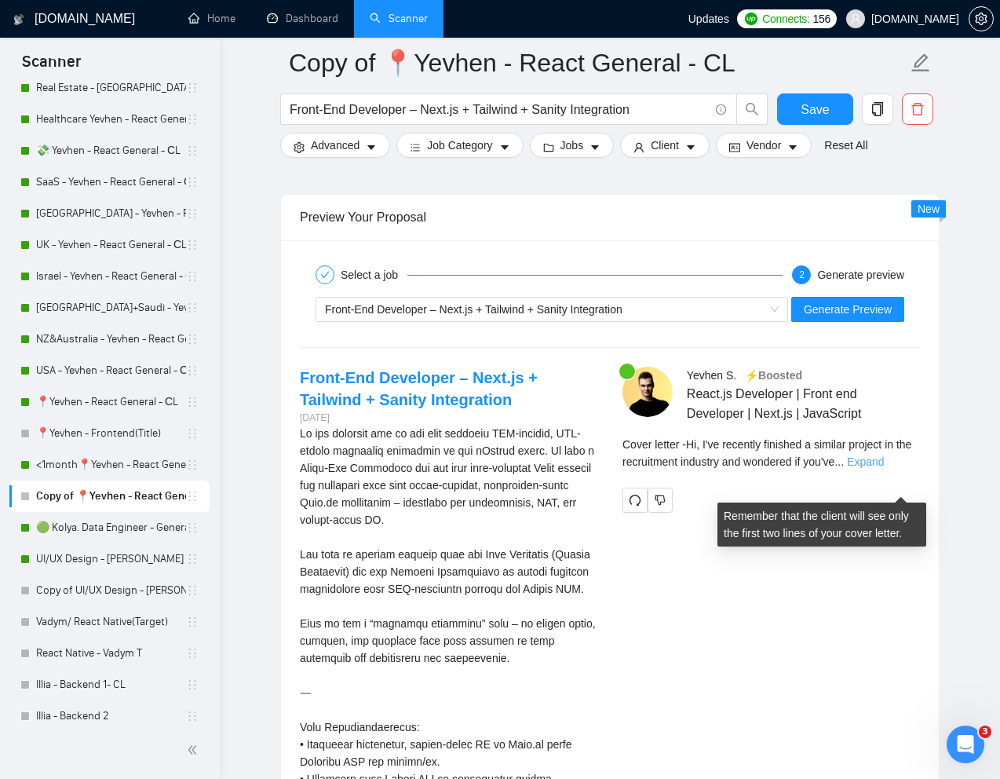
click at [884, 468] on link "Expand" at bounding box center [865, 461] width 37 height 13
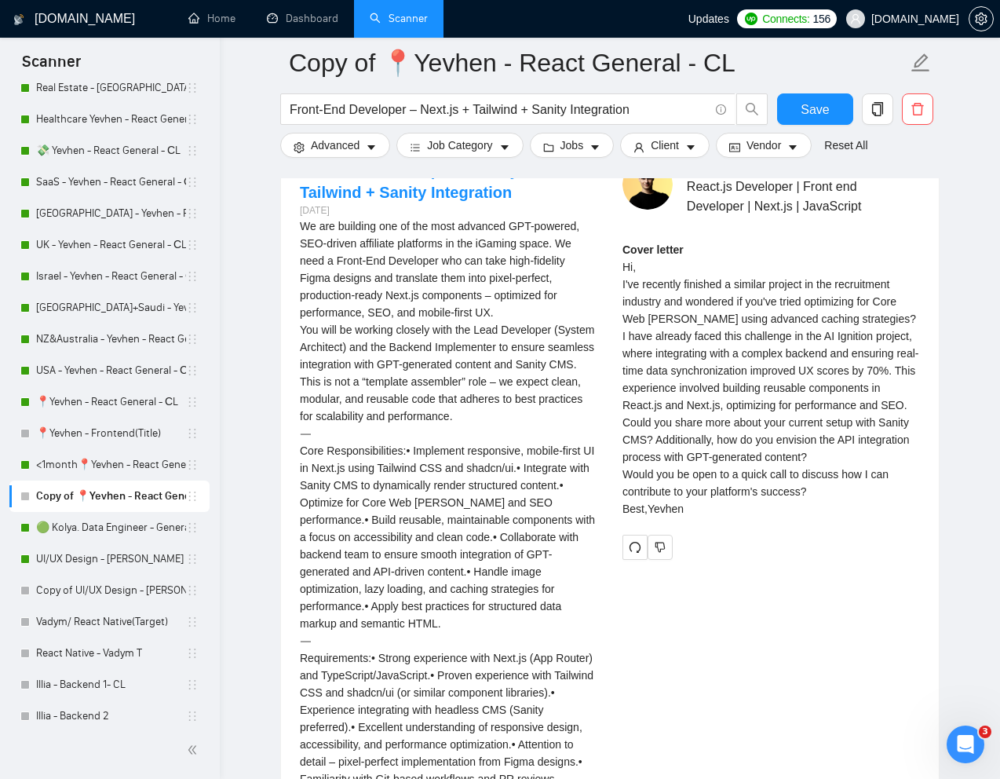
scroll to position [3266, 0]
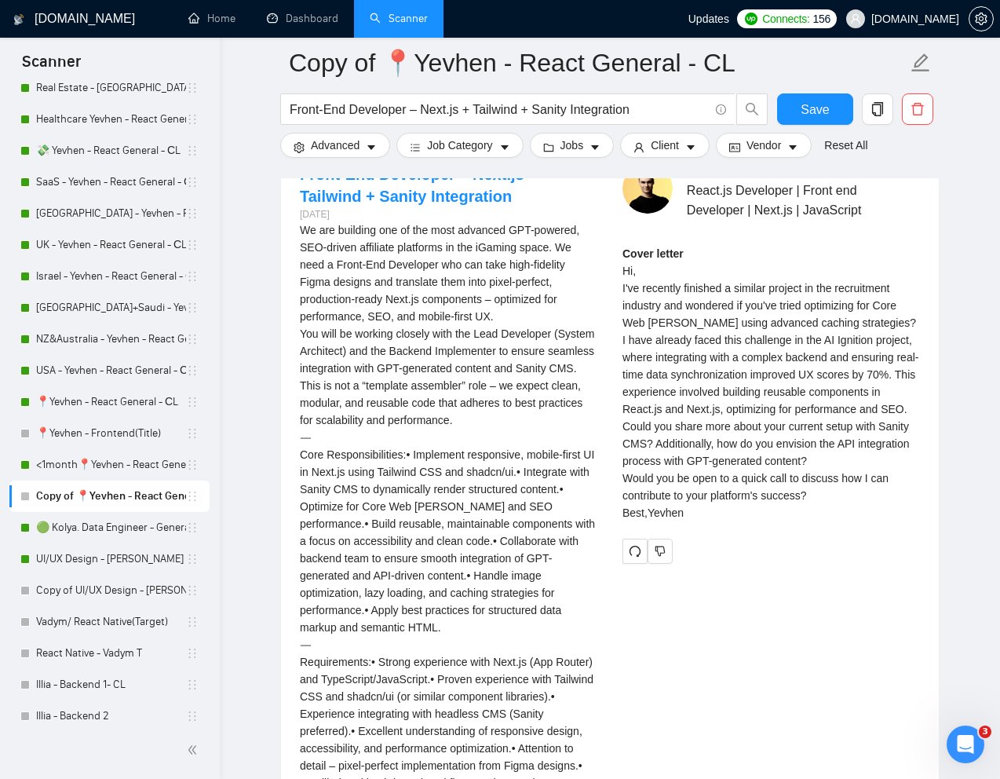
drag, startPoint x: 622, startPoint y: 298, endPoint x: 742, endPoint y: 483, distance: 220.9
click at [742, 483] on div "Cover letter Hi, I've recently finished a similar project in the recruitment in…" at bounding box center [772, 383] width 298 height 276
copy div "Hi, I've recently finished a similar project in the recruitment industry and wo…"
click at [730, 521] on div "Cover letter Hi, I've recently finished a similar project in the recruitment in…" at bounding box center [772, 383] width 298 height 276
drag, startPoint x: 833, startPoint y: 613, endPoint x: 618, endPoint y: 593, distance: 216.1
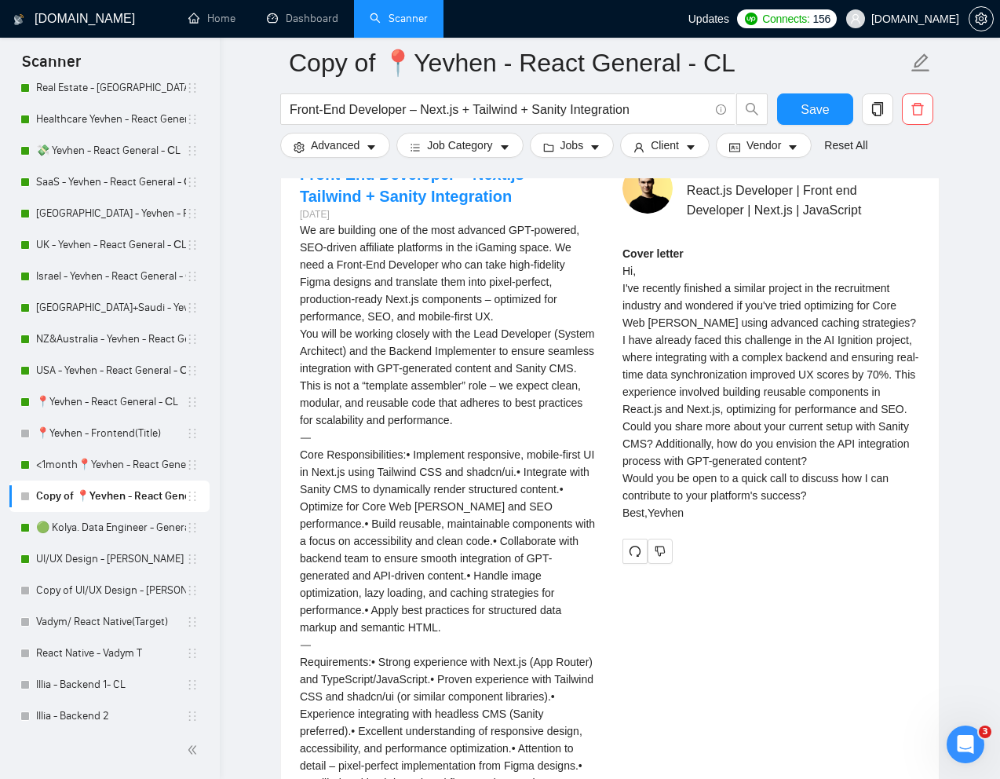
click at [618, 564] on div "Yevhen S . ⚡️Boosted React.js Developer | Front end Developer | Next.js | JavaS…" at bounding box center [771, 363] width 323 height 401
copy div "Would you be open to a quick call to discuss how I can contribute to your platf…"
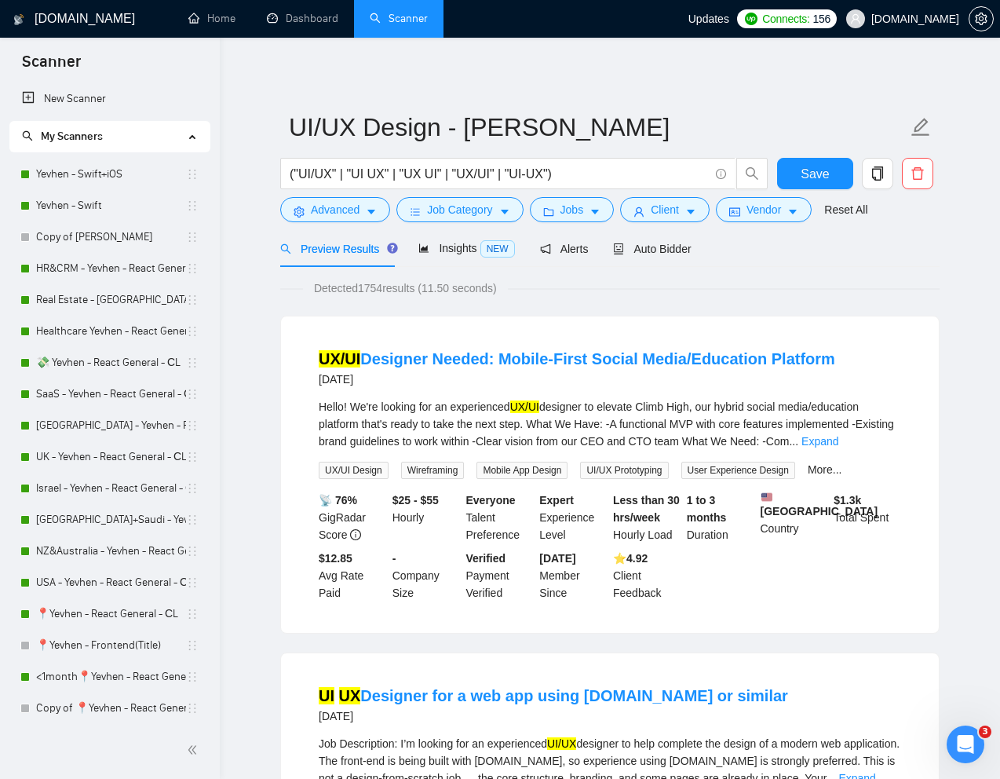
drag, startPoint x: 88, startPoint y: 609, endPoint x: 256, endPoint y: 576, distance: 171.3
click at [88, 609] on link "📍Yevhen - React General - СL" at bounding box center [111, 613] width 150 height 31
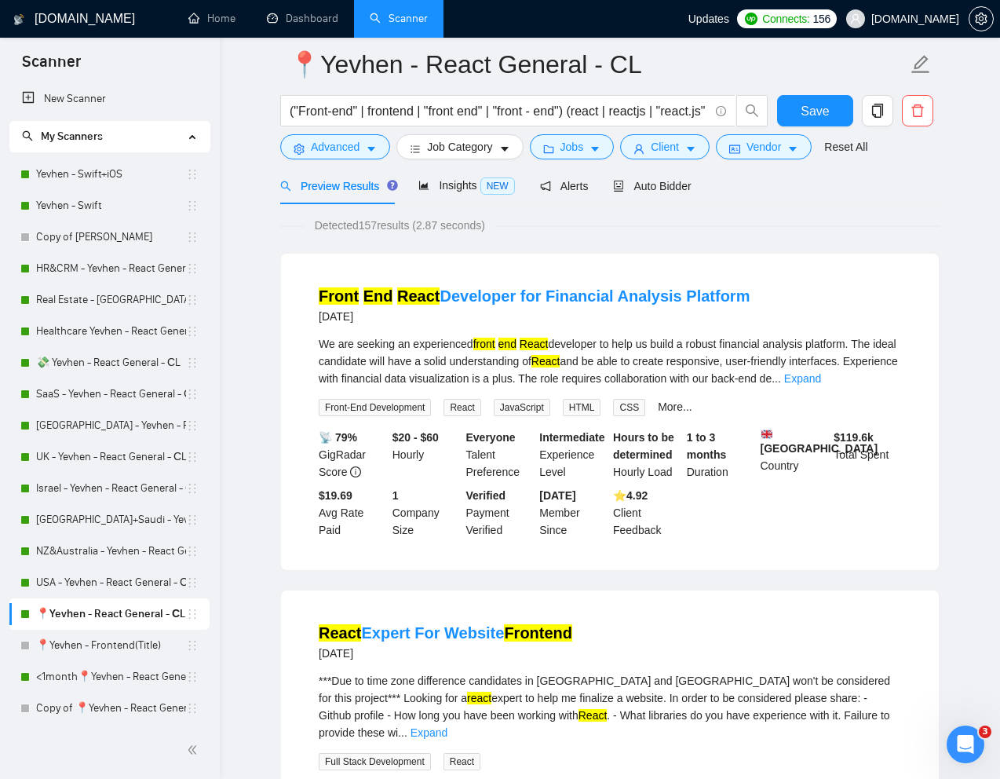
scroll to position [42, 0]
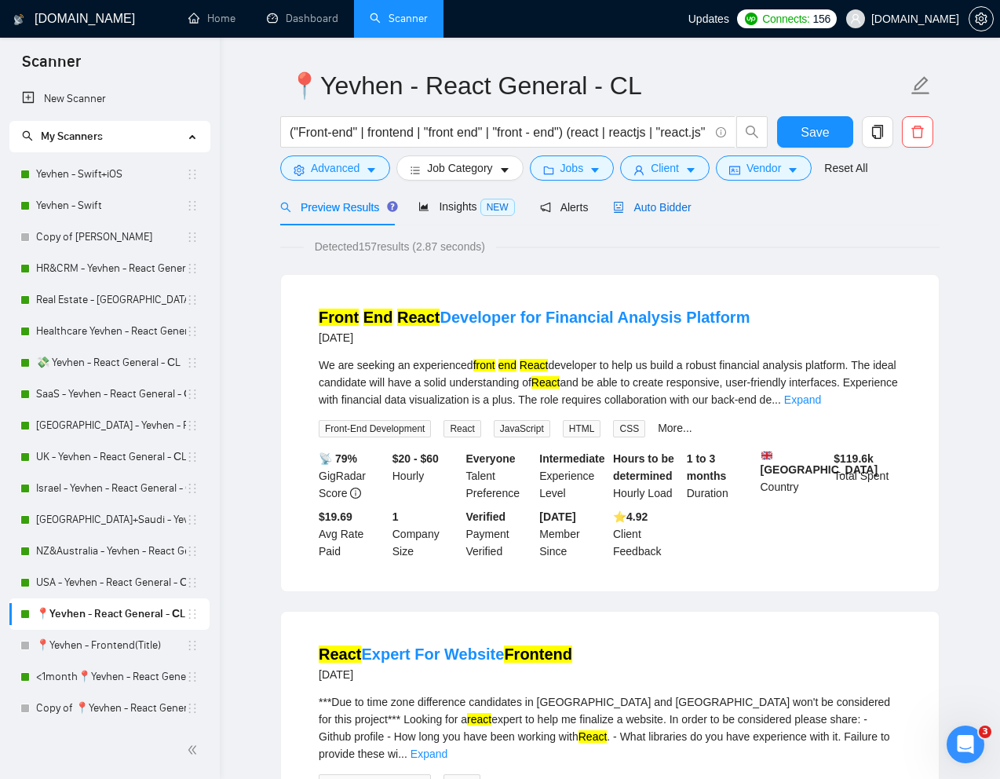
click at [660, 208] on span "Auto Bidder" at bounding box center [652, 207] width 78 height 13
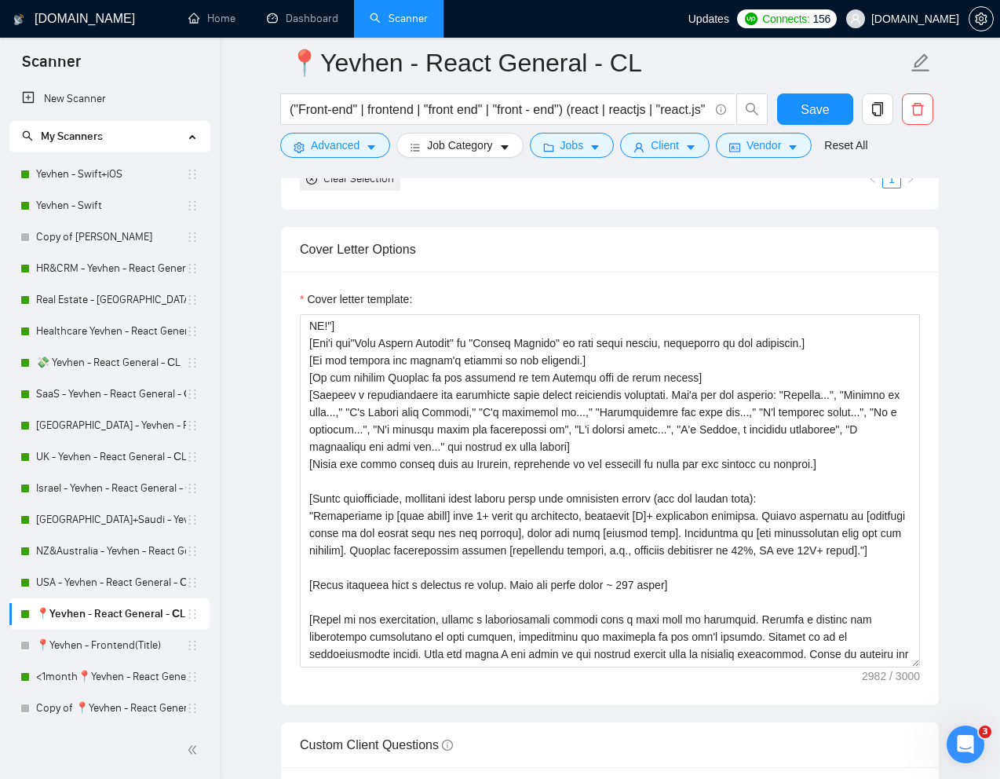
scroll to position [122, 0]
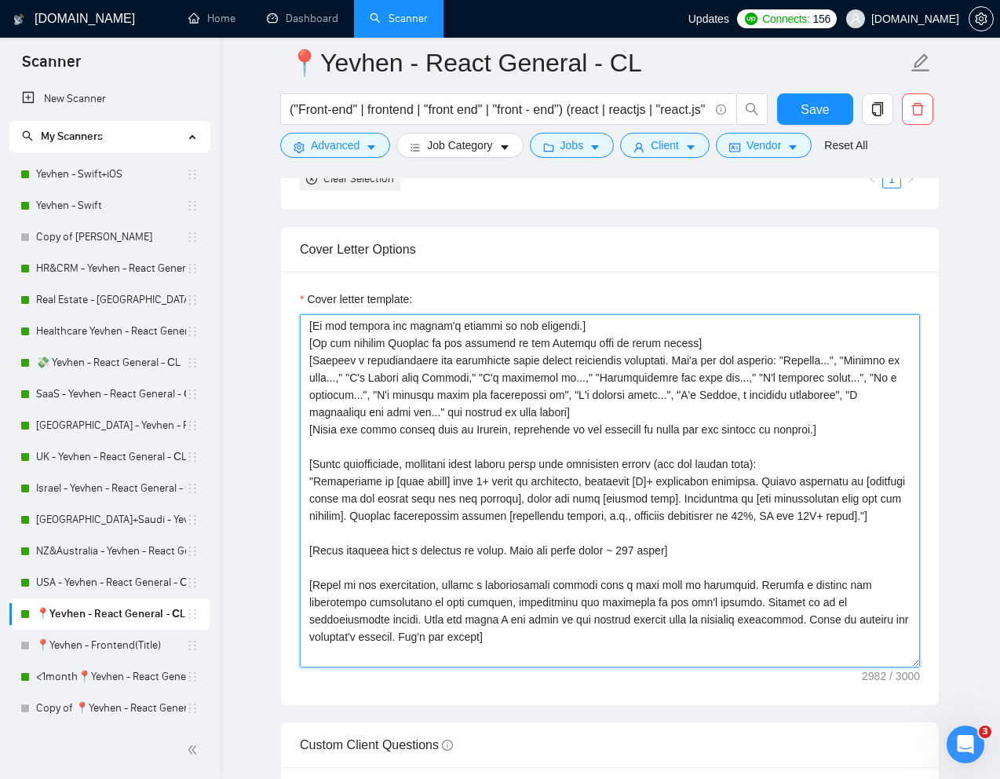
click at [620, 422] on textarea "Cover letter template:" at bounding box center [610, 490] width 620 height 353
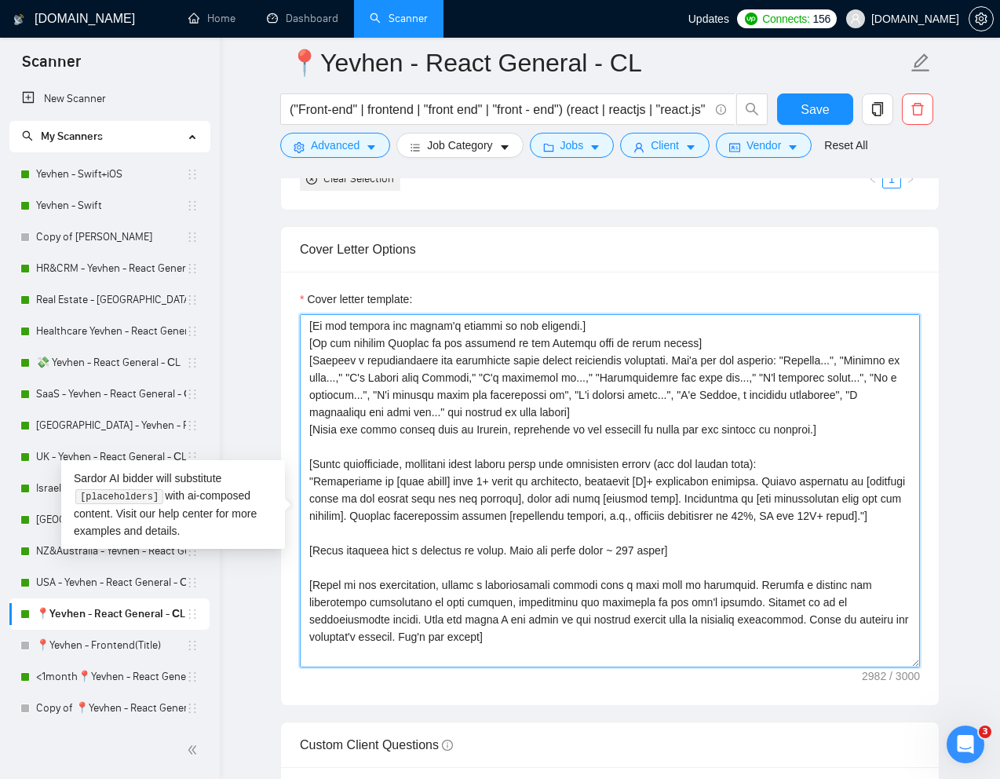
click at [460, 467] on textarea "Cover letter template:" at bounding box center [610, 490] width 620 height 353
click at [473, 539] on textarea "Cover letter template:" at bounding box center [610, 490] width 620 height 353
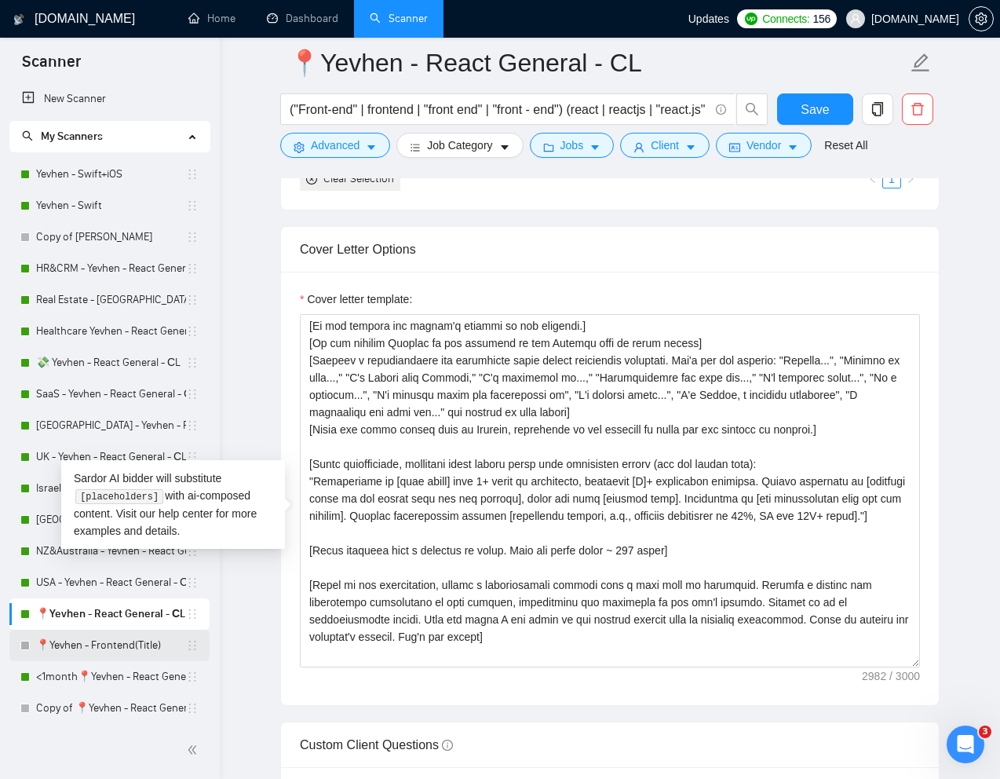
click at [94, 645] on link "📍Yevhen - Frontend(Title)" at bounding box center [111, 645] width 150 height 31
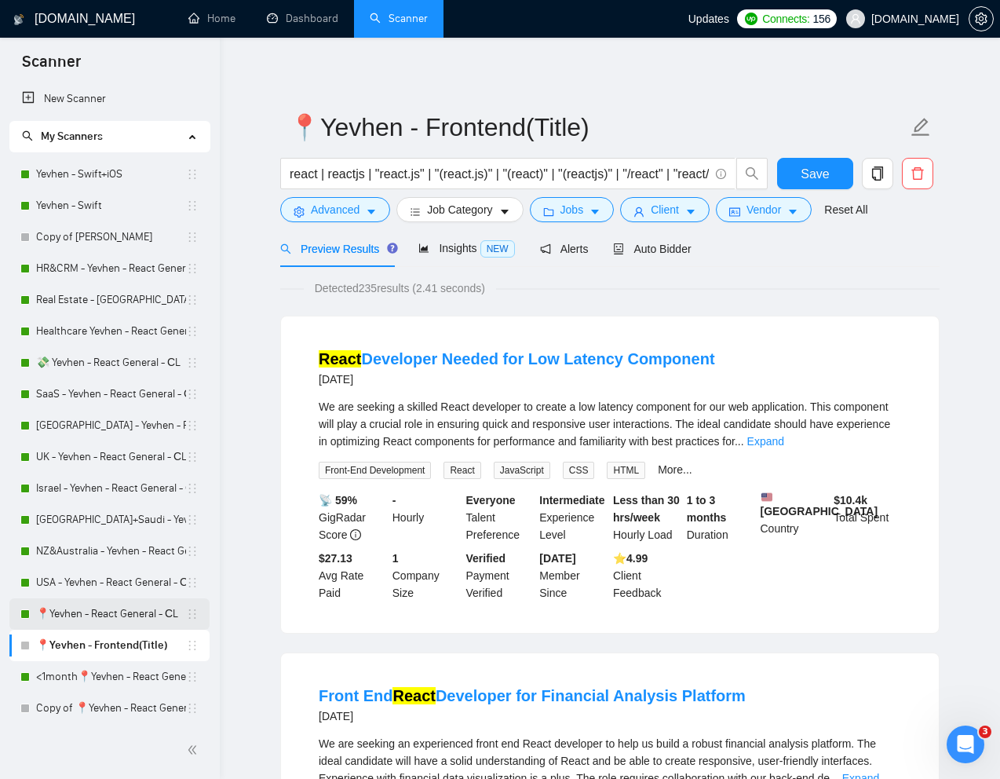
click at [104, 616] on link "📍Yevhen - React General - СL" at bounding box center [111, 613] width 150 height 31
